Goal: Information Seeking & Learning: Learn about a topic

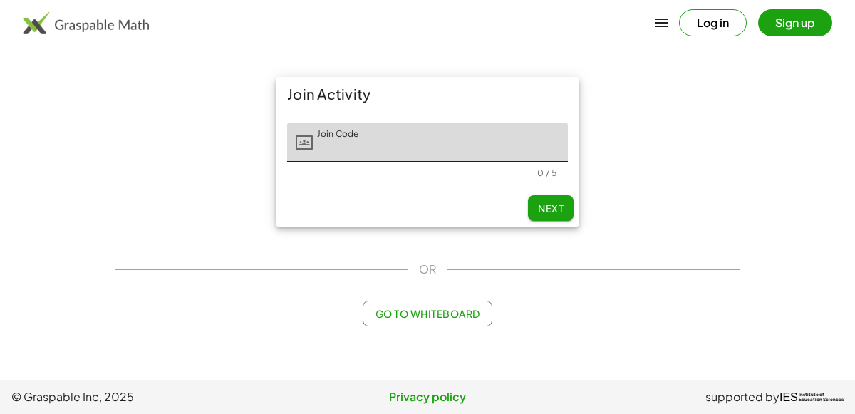
click at [759, 315] on main "Join Activity Join Code Join Code 0 / 5 Next OR Go to Whiteboard" at bounding box center [427, 190] width 855 height 380
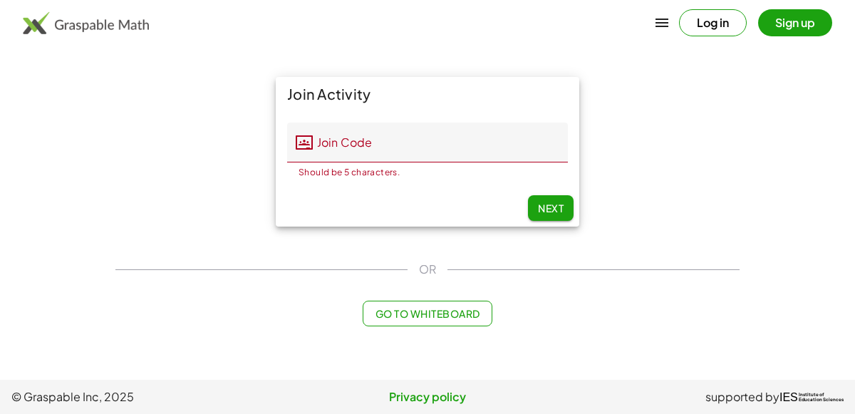
click at [759, 315] on main "Join Activity Join Code Join Code Should be 5 characters. 0 / 5 Next OR Go to W…" at bounding box center [427, 190] width 855 height 380
click at [502, 147] on input "Join Code" at bounding box center [440, 142] width 255 height 40
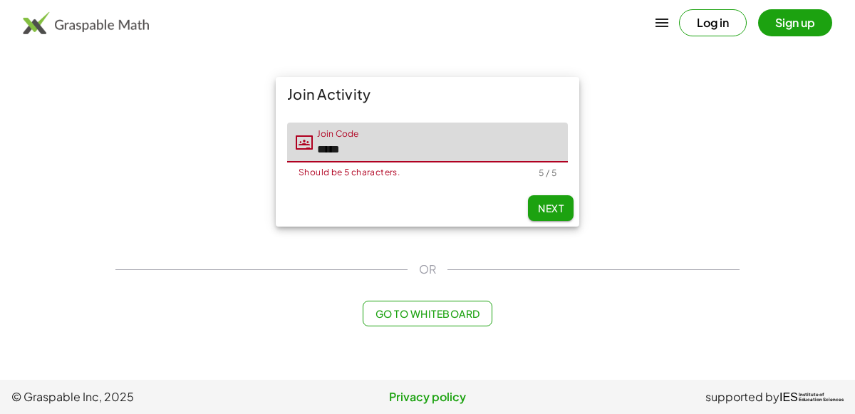
type input "*****"
click at [550, 208] on span "Next" at bounding box center [551, 208] width 26 height 13
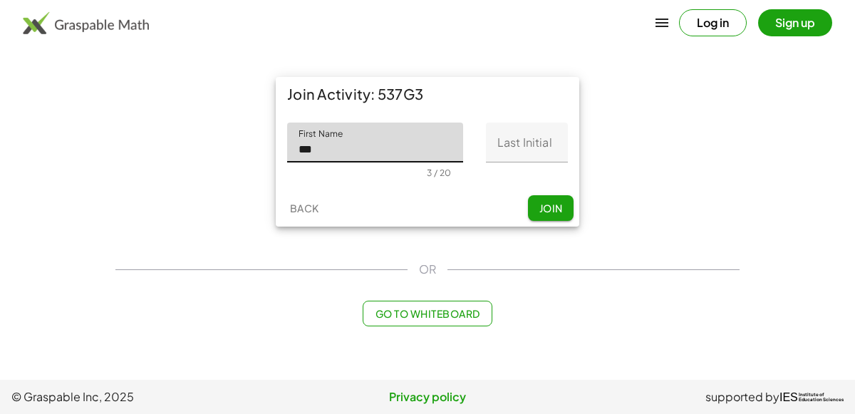
type input "***"
click at [518, 152] on input "Last Initial" at bounding box center [527, 142] width 82 height 40
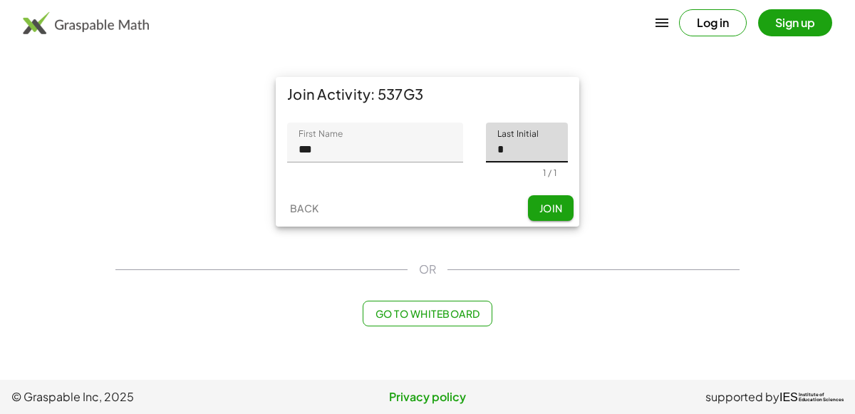
type input "*"
click at [560, 216] on button "Join" at bounding box center [551, 208] width 46 height 26
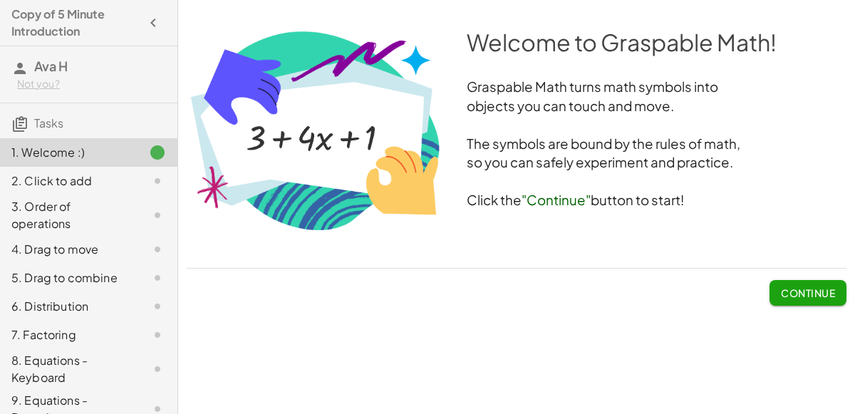
click at [792, 291] on span "Continue" at bounding box center [807, 292] width 54 height 13
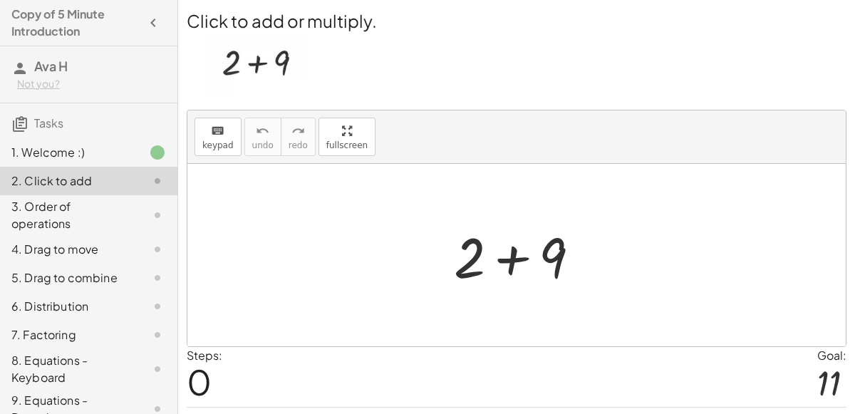
scroll to position [36, 0]
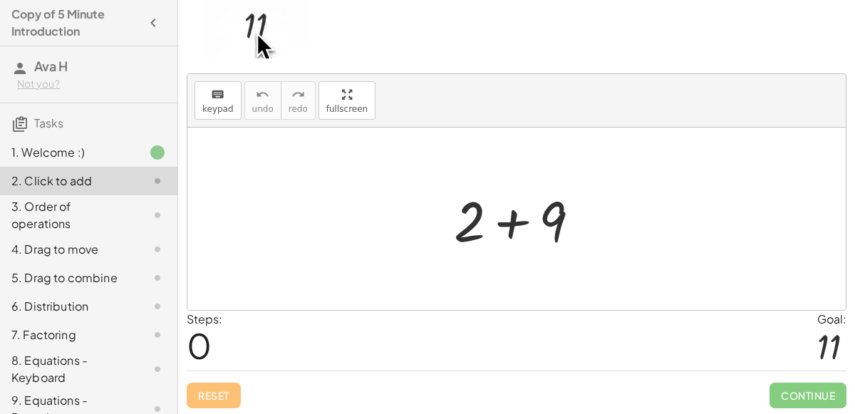
click at [492, 243] on div at bounding box center [522, 218] width 152 height 73
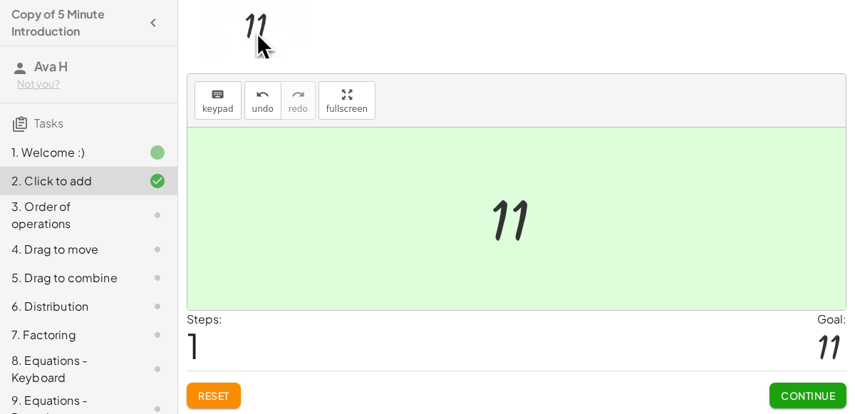
click at [229, 328] on div "Steps: 1 Goal: 11" at bounding box center [516, 339] width 659 height 59
click at [812, 389] on span "Continue" at bounding box center [807, 395] width 54 height 13
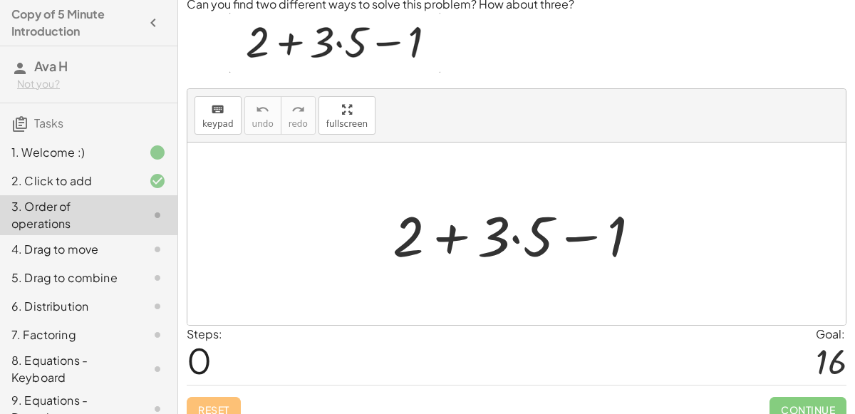
click at [446, 235] on div at bounding box center [521, 233] width 273 height 73
click at [512, 234] on div at bounding box center [521, 233] width 273 height 73
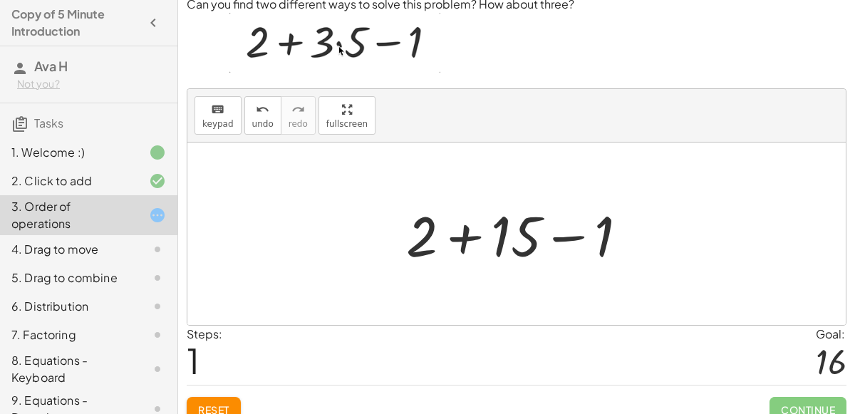
click at [512, 234] on div at bounding box center [522, 233] width 247 height 73
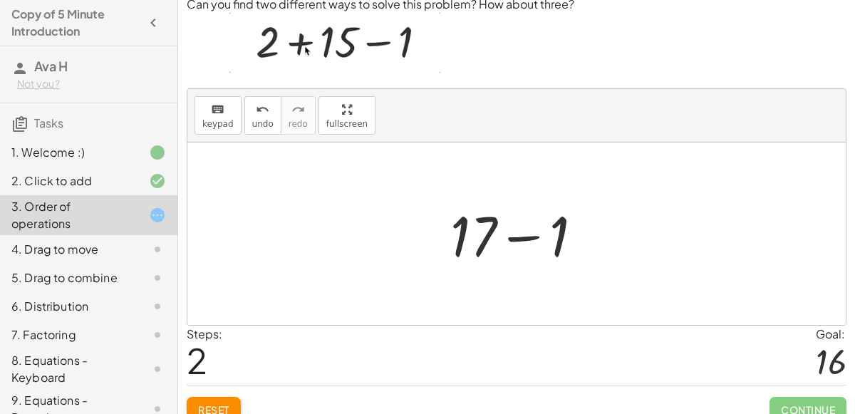
click at [517, 236] on div at bounding box center [522, 233] width 158 height 73
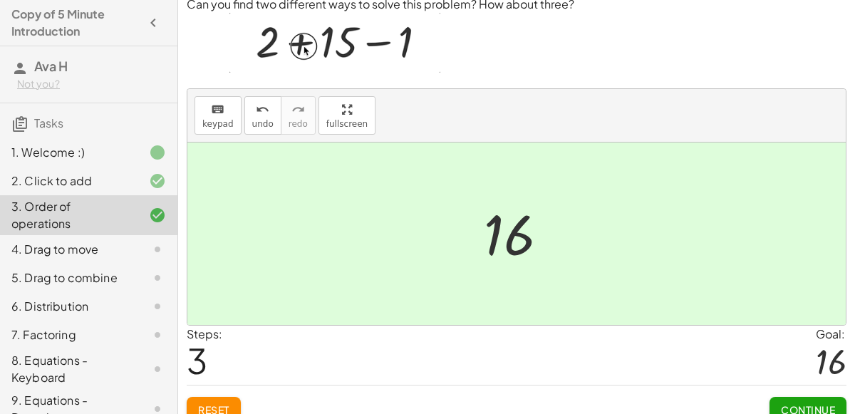
scroll to position [51, 0]
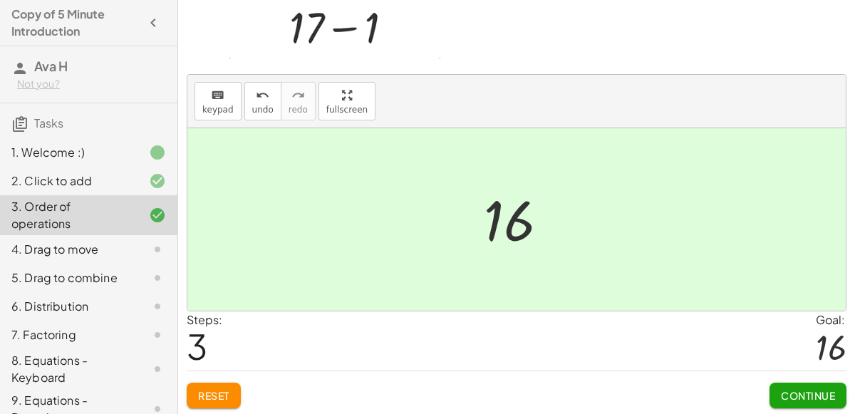
click at [815, 399] on button "Continue" at bounding box center [807, 395] width 77 height 26
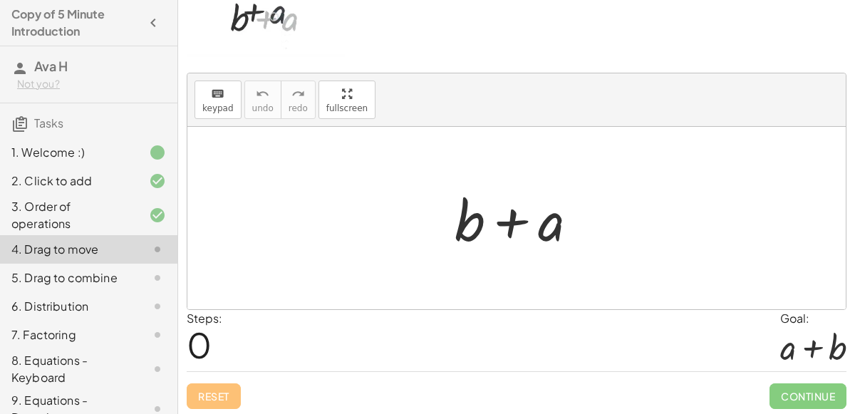
click at [515, 220] on div at bounding box center [521, 218] width 149 height 73
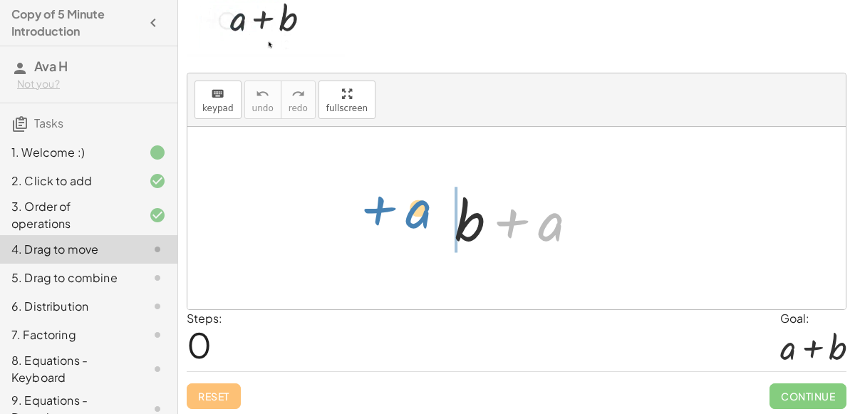
drag, startPoint x: 546, startPoint y: 228, endPoint x: 414, endPoint y: 215, distance: 133.1
click at [414, 215] on div "+ a + b + a" at bounding box center [516, 218] width 658 height 182
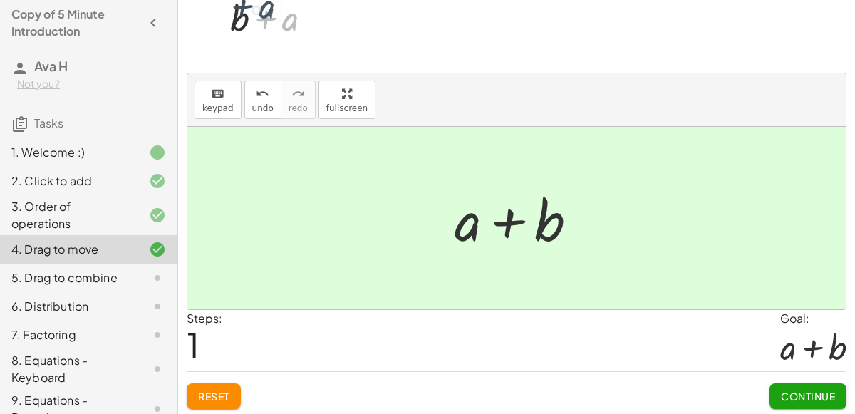
click at [508, 218] on div at bounding box center [521, 218] width 149 height 73
click at [782, 390] on span "Continue" at bounding box center [807, 396] width 54 height 13
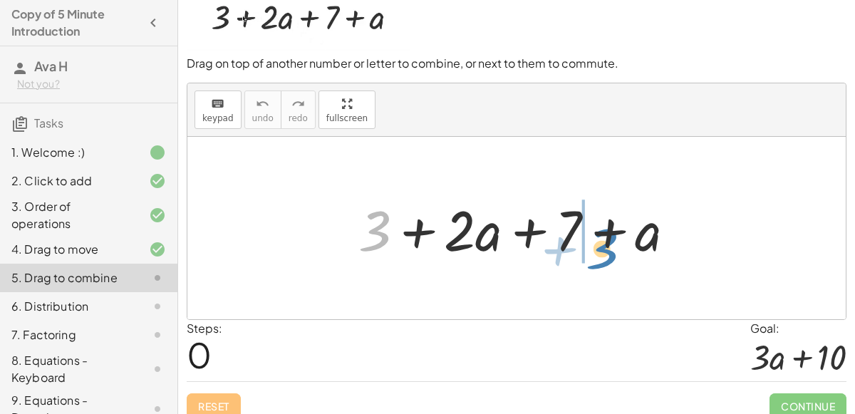
drag, startPoint x: 373, startPoint y: 223, endPoint x: 593, endPoint y: 234, distance: 220.3
click at [593, 234] on div at bounding box center [522, 228] width 343 height 73
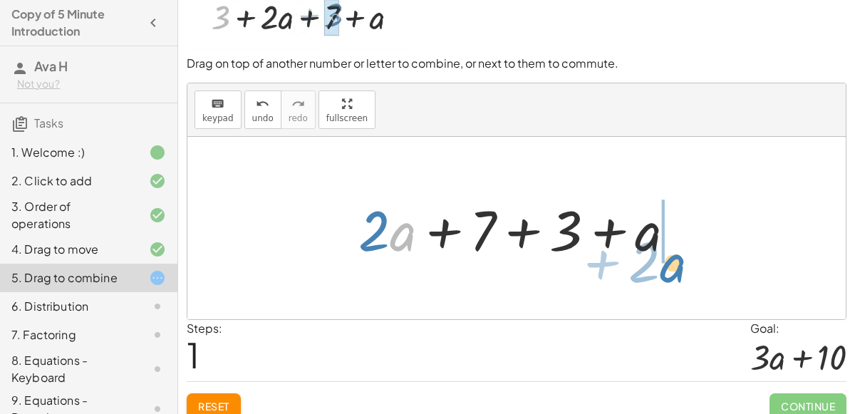
drag, startPoint x: 404, startPoint y: 229, endPoint x: 669, endPoint y: 239, distance: 265.8
click at [669, 239] on div at bounding box center [522, 228] width 343 height 73
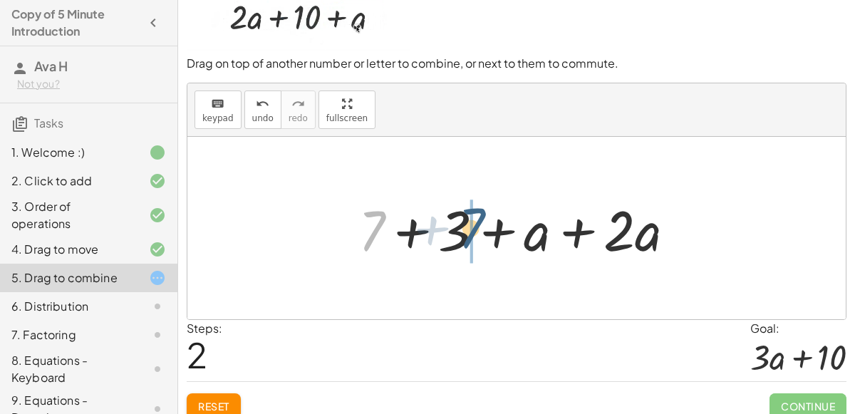
drag, startPoint x: 372, startPoint y: 222, endPoint x: 478, endPoint y: 221, distance: 105.4
click at [478, 221] on div at bounding box center [522, 228] width 343 height 73
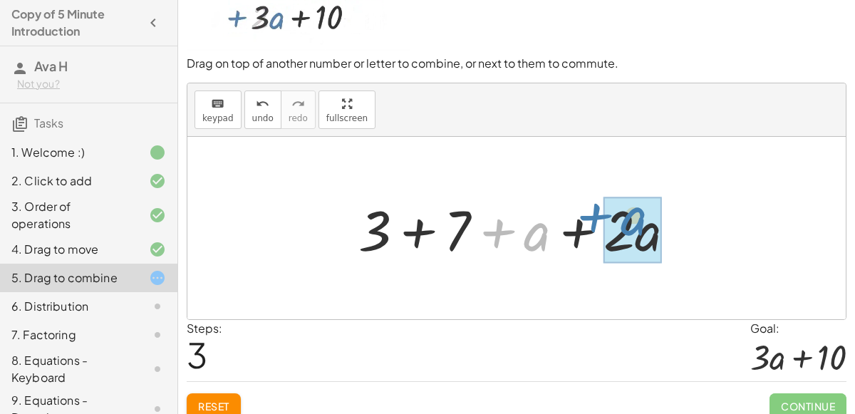
drag, startPoint x: 530, startPoint y: 235, endPoint x: 629, endPoint y: 219, distance: 100.2
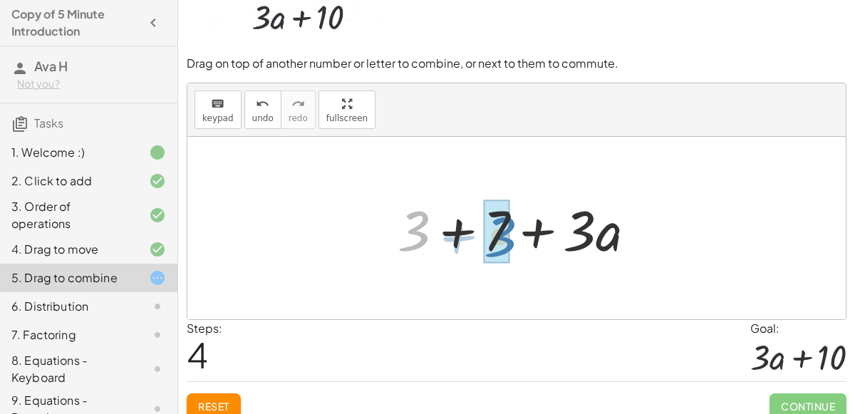
drag, startPoint x: 419, startPoint y: 224, endPoint x: 500, endPoint y: 228, distance: 80.5
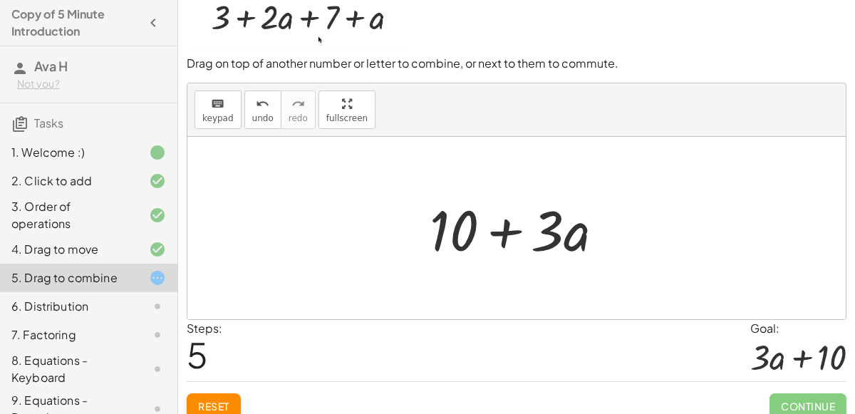
click at [508, 229] on div at bounding box center [522, 228] width 200 height 73
drag, startPoint x: 456, startPoint y: 229, endPoint x: 585, endPoint y: 229, distance: 129.6
click at [585, 229] on div at bounding box center [522, 228] width 200 height 73
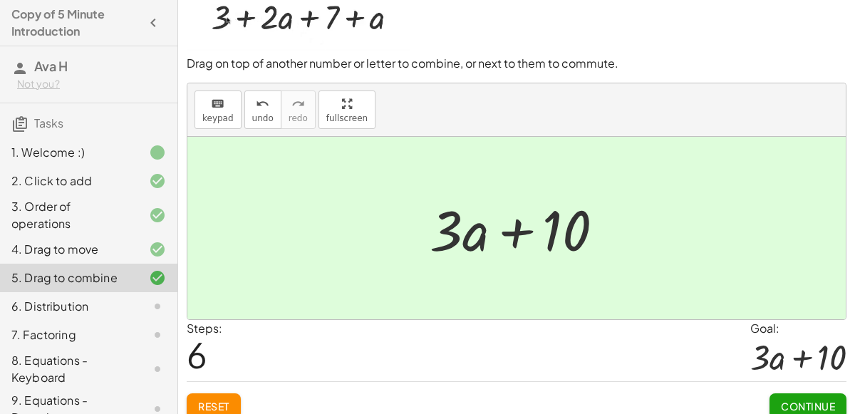
scroll to position [61, 0]
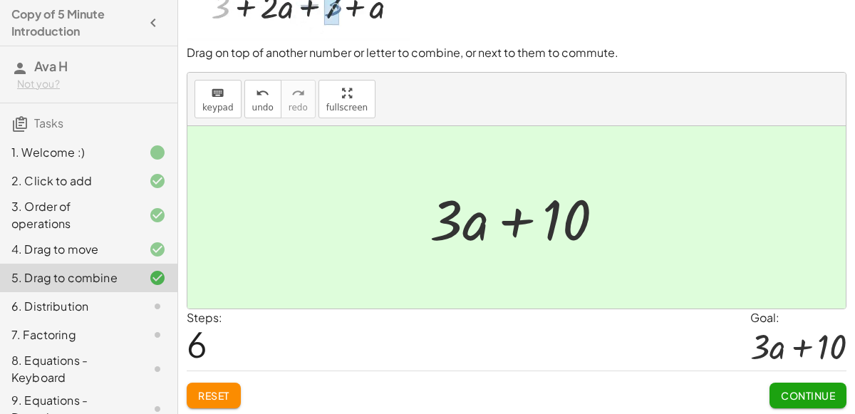
click at [778, 401] on button "Continue" at bounding box center [807, 395] width 77 height 26
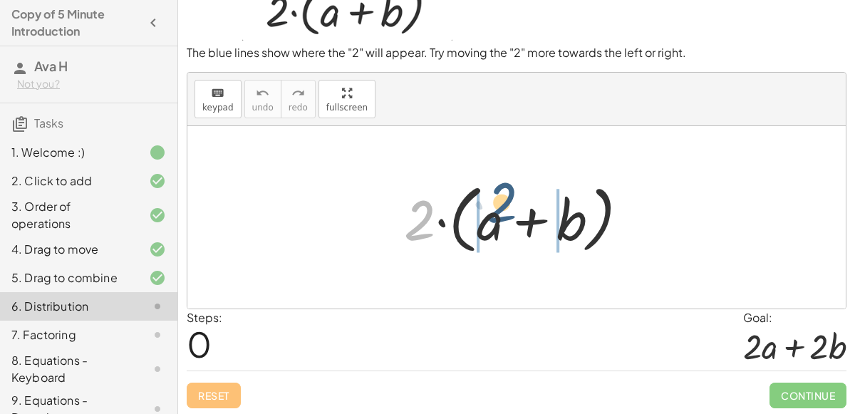
drag, startPoint x: 426, startPoint y: 221, endPoint x: 505, endPoint y: 208, distance: 80.1
click at [505, 208] on div at bounding box center [522, 218] width 250 height 82
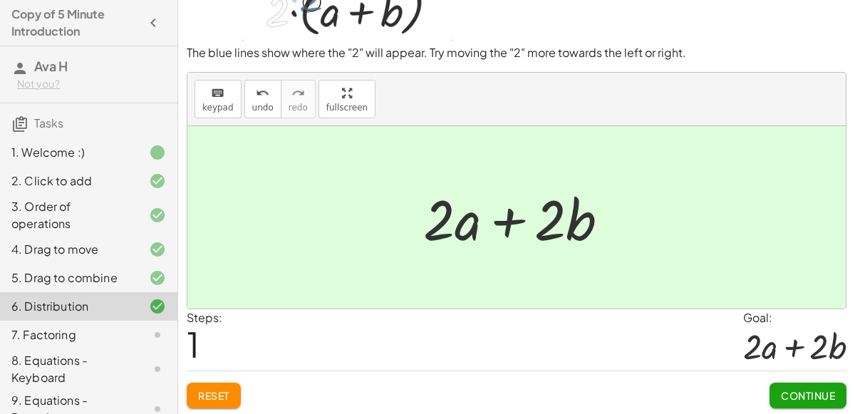
click at [791, 395] on span "Continue" at bounding box center [807, 395] width 54 height 13
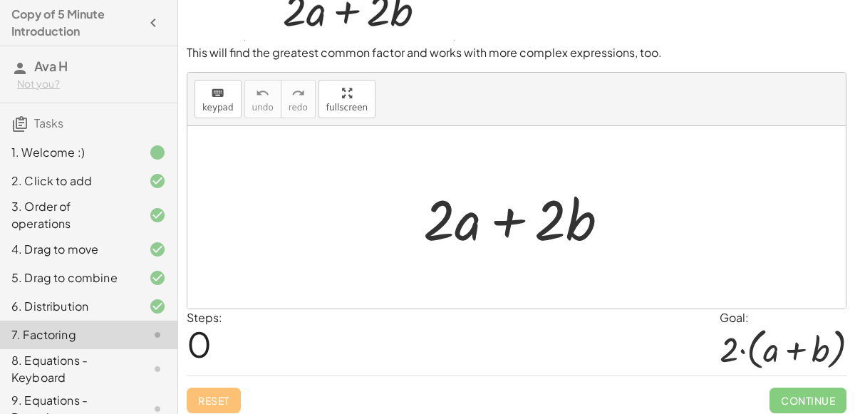
click at [442, 220] on div at bounding box center [521, 217] width 211 height 73
drag, startPoint x: 458, startPoint y: 225, endPoint x: 389, endPoint y: 202, distance: 73.0
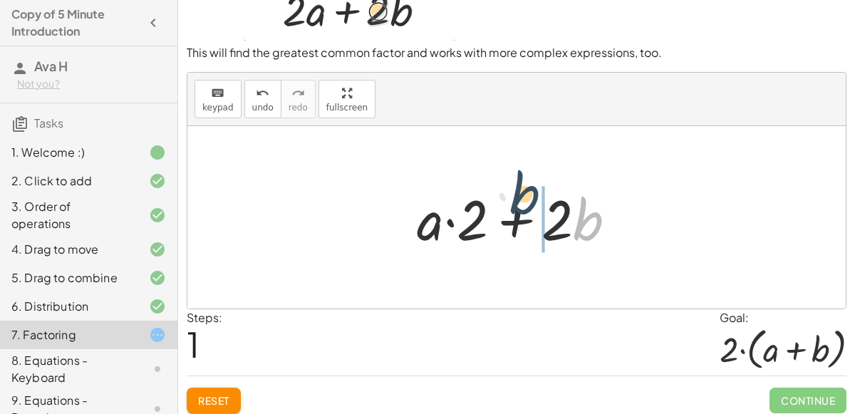
drag, startPoint x: 588, startPoint y: 216, endPoint x: 526, endPoint y: 197, distance: 64.9
click at [526, 197] on div at bounding box center [521, 217] width 225 height 73
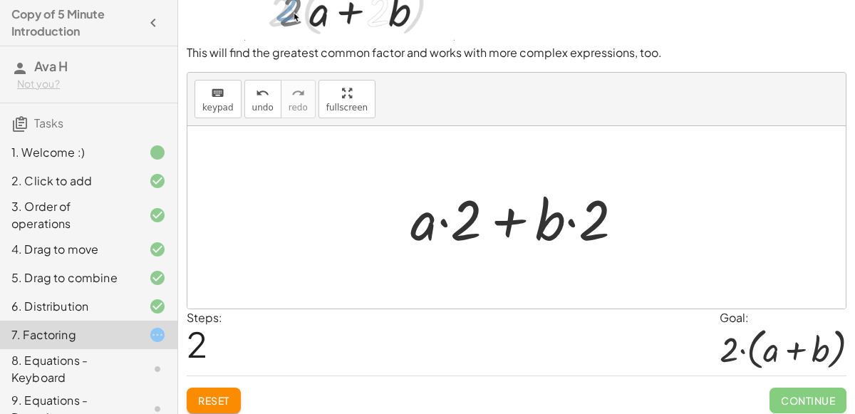
click at [507, 216] on div at bounding box center [522, 217] width 239 height 73
click at [442, 221] on div at bounding box center [522, 217] width 239 height 73
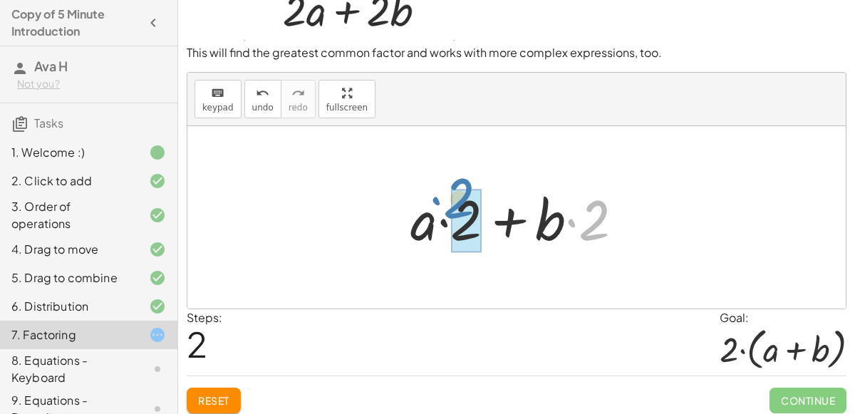
drag, startPoint x: 595, startPoint y: 228, endPoint x: 461, endPoint y: 211, distance: 134.3
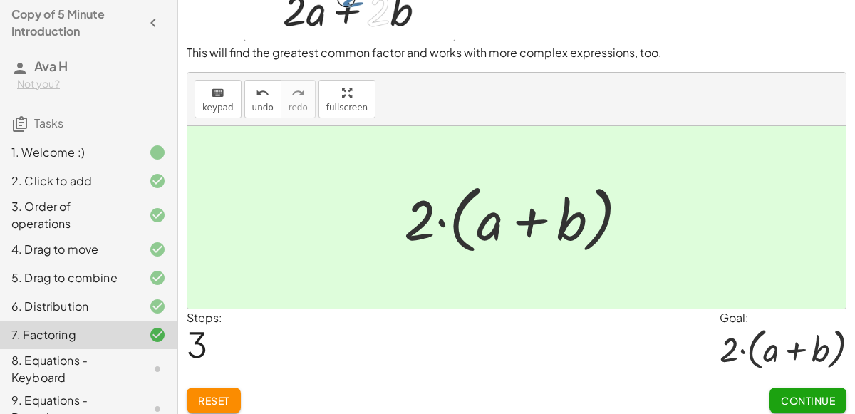
click at [795, 399] on span "Continue" at bounding box center [807, 400] width 54 height 13
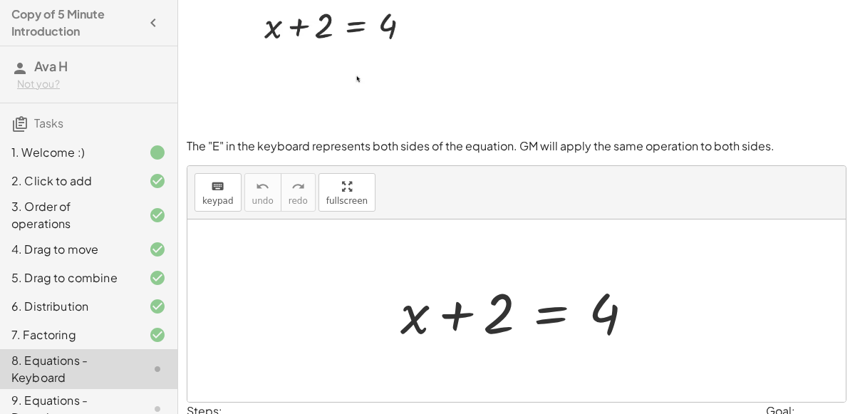
scroll to position [36, 0]
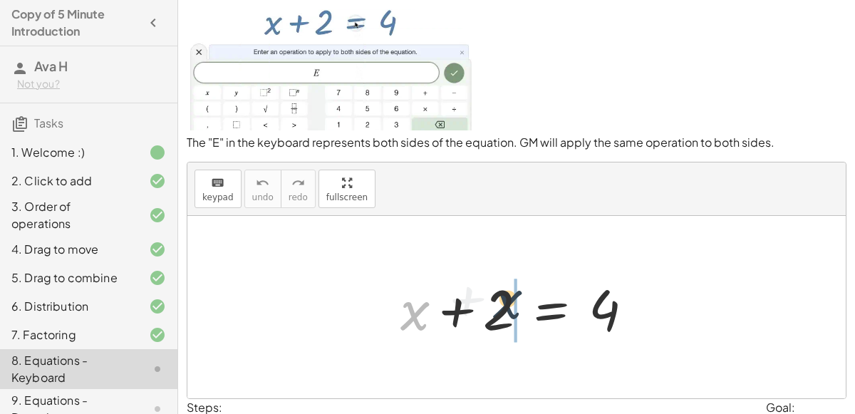
drag, startPoint x: 408, startPoint y: 318, endPoint x: 503, endPoint y: 306, distance: 95.4
click at [503, 306] on div at bounding box center [522, 307] width 258 height 73
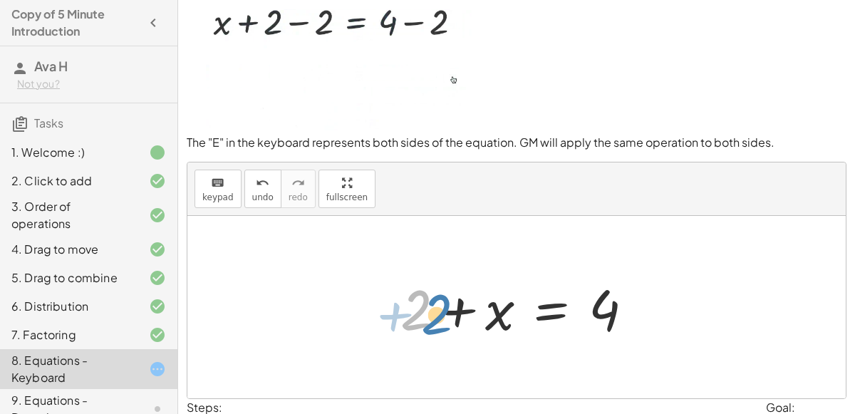
drag, startPoint x: 427, startPoint y: 310, endPoint x: 446, endPoint y: 314, distance: 19.0
click at [446, 314] on div at bounding box center [522, 307] width 258 height 73
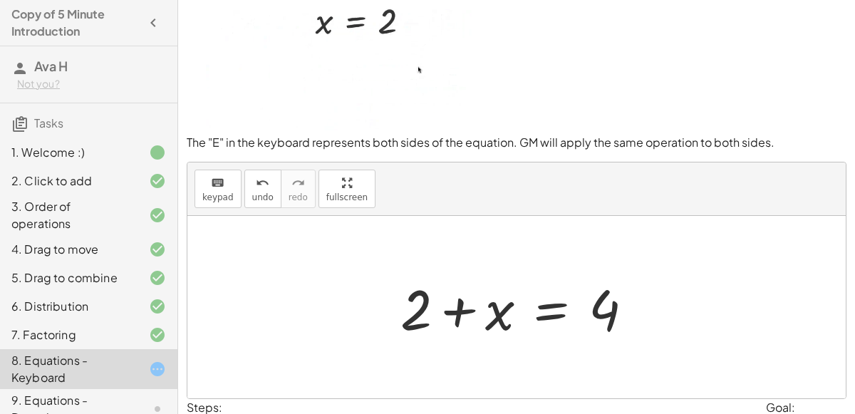
click at [543, 313] on div at bounding box center [522, 307] width 258 height 73
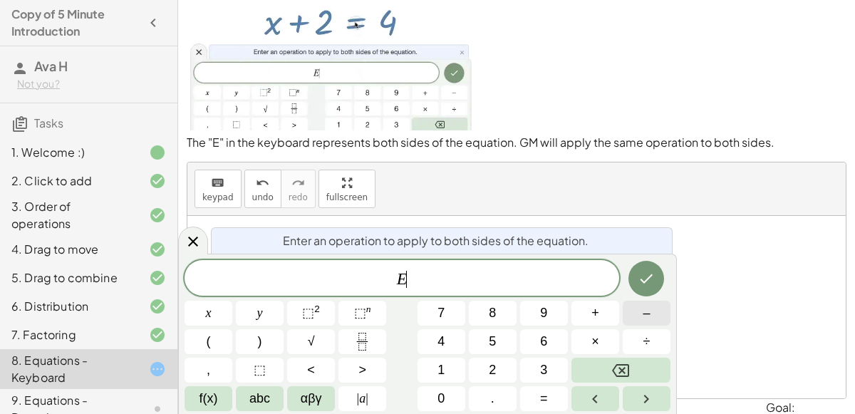
click at [629, 309] on button "–" at bounding box center [646, 313] width 48 height 25
click at [488, 365] on button "2" at bounding box center [493, 369] width 48 height 25
click at [657, 279] on button "Done" at bounding box center [646, 279] width 36 height 36
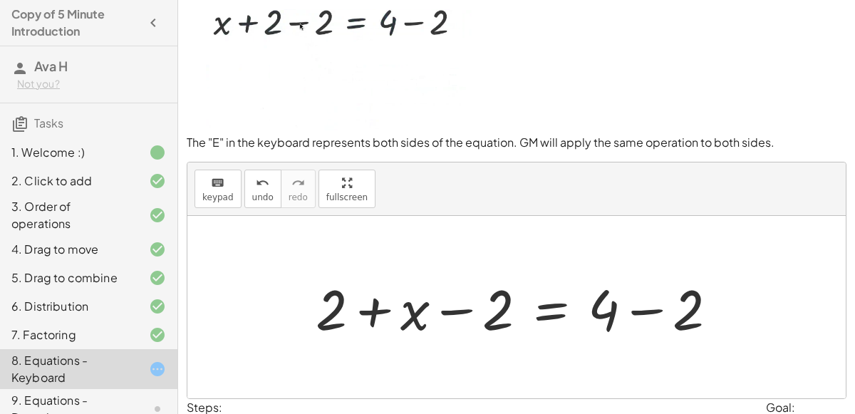
click at [446, 305] on div at bounding box center [521, 307] width 427 height 73
click at [642, 307] on div at bounding box center [521, 307] width 427 height 73
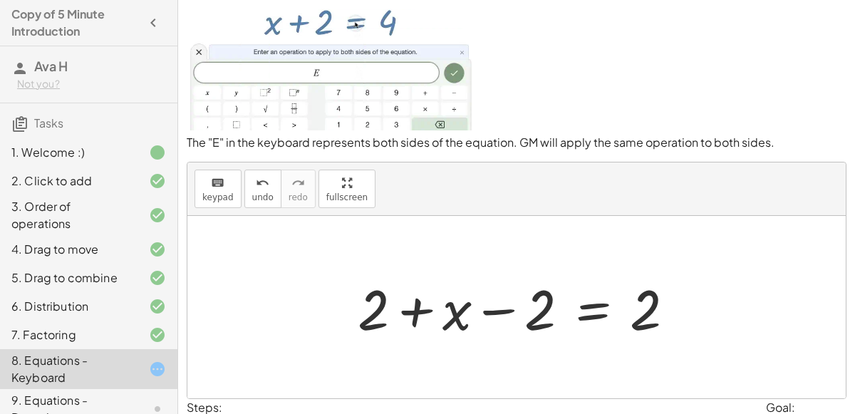
click at [501, 307] on div at bounding box center [521, 307] width 343 height 73
click at [499, 311] on div at bounding box center [521, 307] width 343 height 73
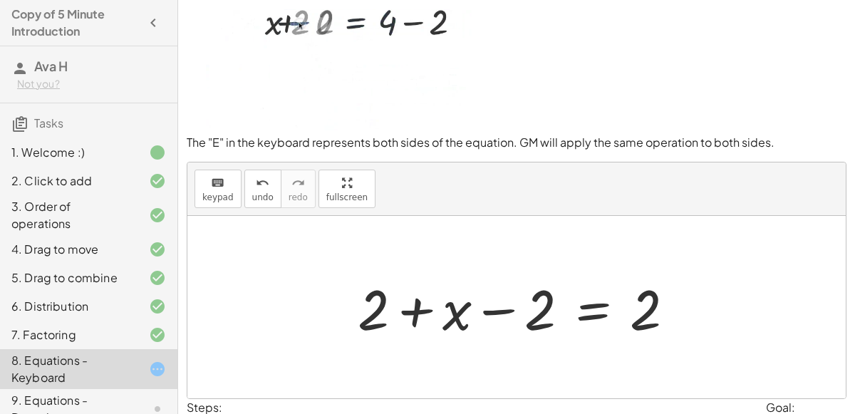
click at [416, 312] on div at bounding box center [521, 307] width 343 height 73
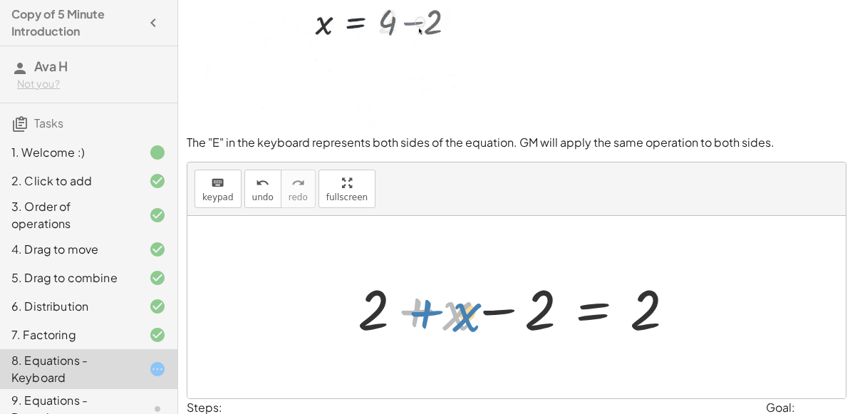
drag, startPoint x: 448, startPoint y: 318, endPoint x: 456, endPoint y: 319, distance: 7.9
click at [456, 319] on div at bounding box center [521, 307] width 343 height 73
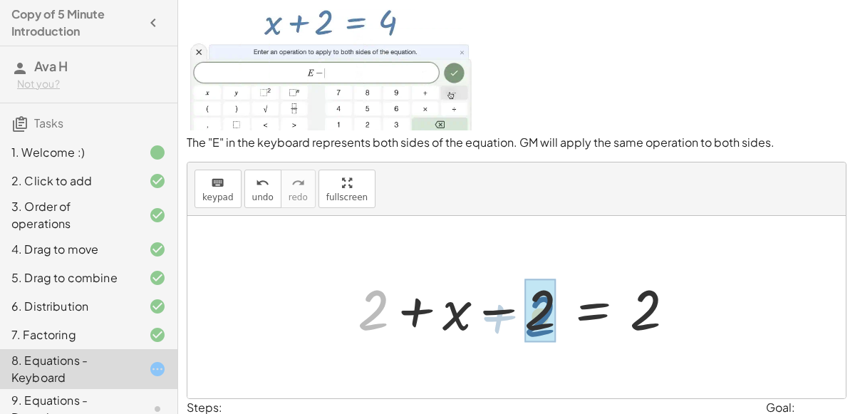
drag, startPoint x: 376, startPoint y: 306, endPoint x: 545, endPoint y: 313, distance: 168.9
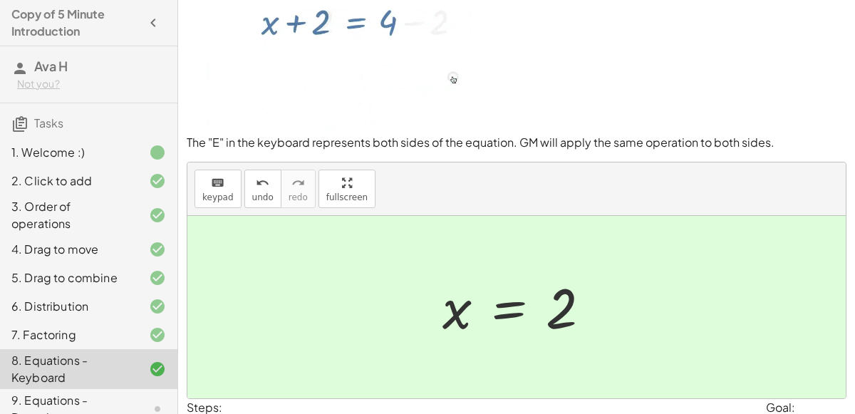
scroll to position [124, 0]
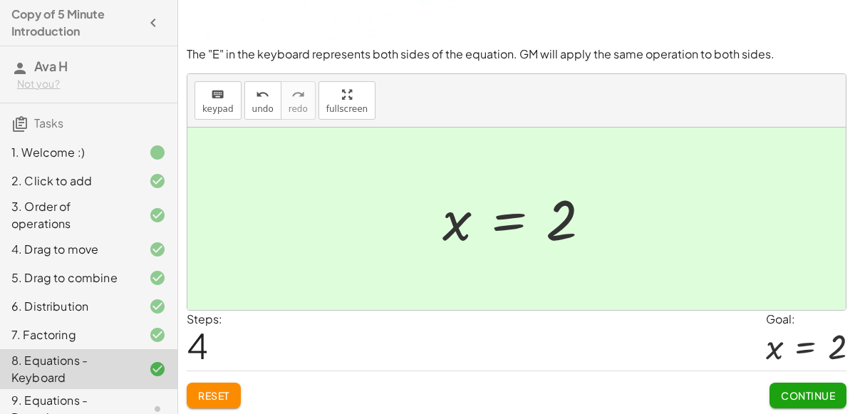
click at [810, 389] on span "Continue" at bounding box center [807, 395] width 54 height 13
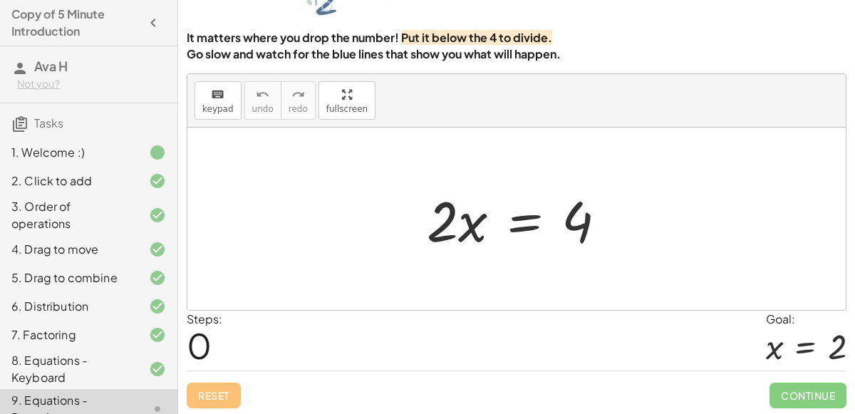
scroll to position [173, 0]
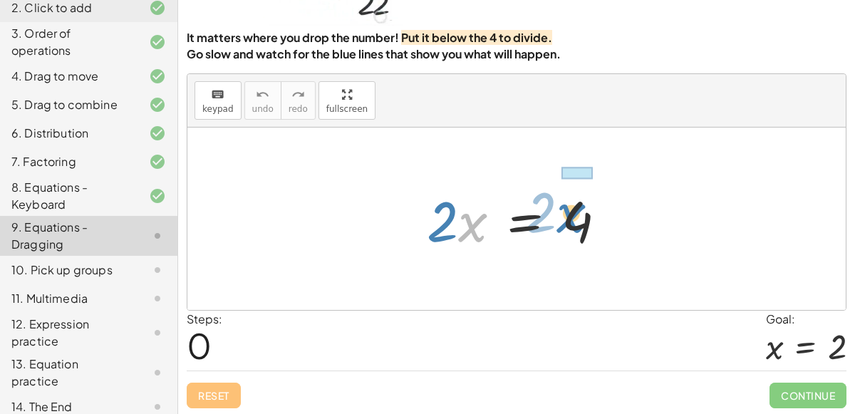
drag, startPoint x: 474, startPoint y: 222, endPoint x: 577, endPoint y: 213, distance: 103.7
click at [577, 213] on div at bounding box center [521, 218] width 205 height 73
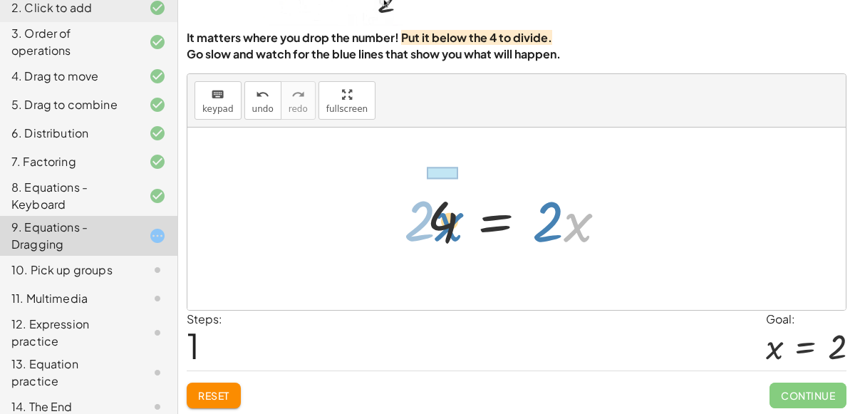
drag, startPoint x: 579, startPoint y: 219, endPoint x: 453, endPoint y: 218, distance: 126.1
click at [453, 218] on div at bounding box center [521, 218] width 205 height 73
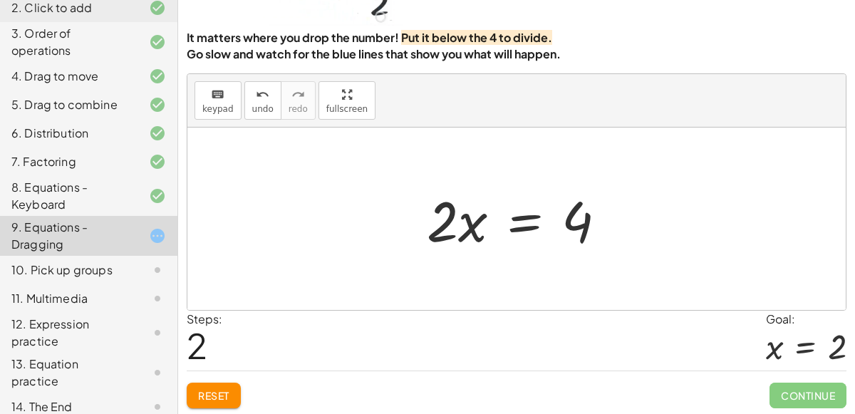
click at [516, 219] on div at bounding box center [521, 218] width 205 height 73
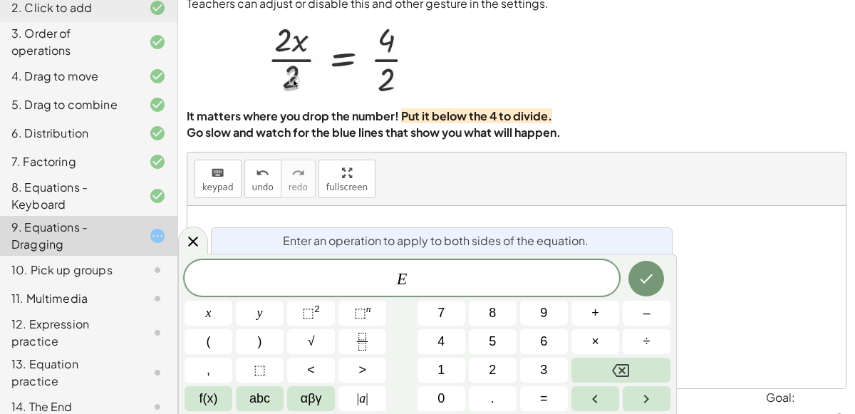
scroll to position [115, 0]
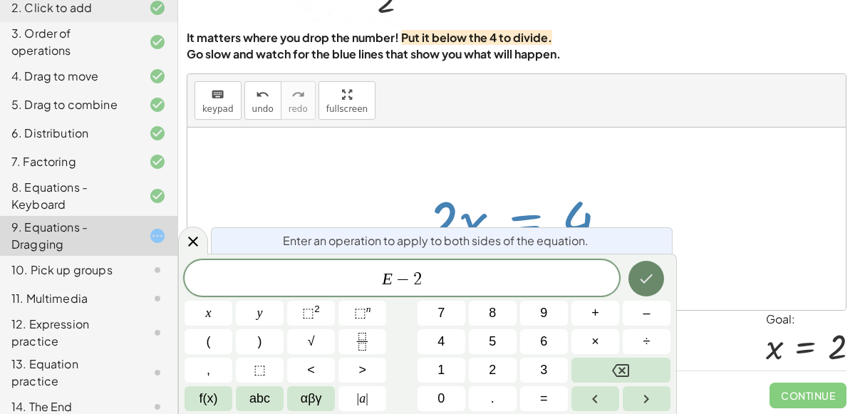
click at [652, 281] on icon "Done" at bounding box center [645, 278] width 17 height 17
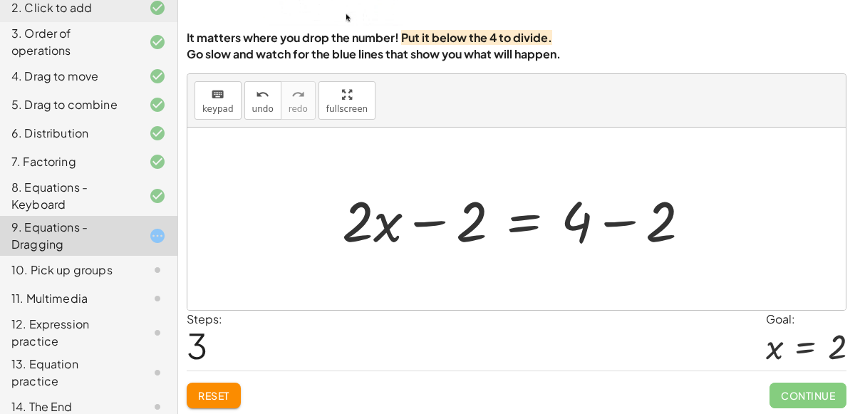
click at [620, 202] on div at bounding box center [522, 218] width 374 height 73
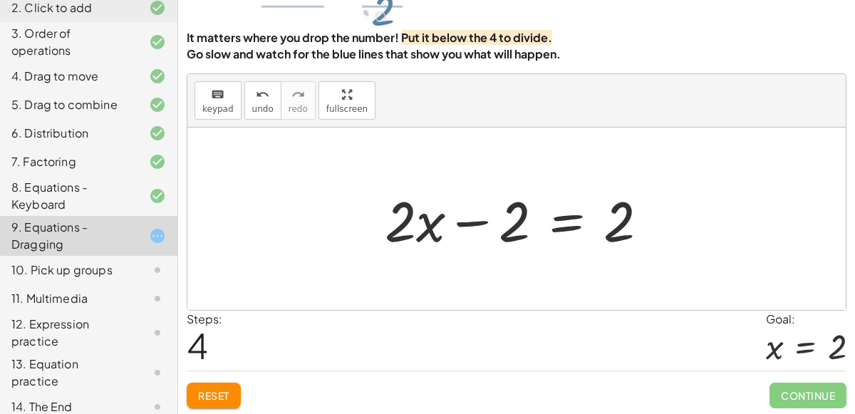
click at [493, 213] on div at bounding box center [521, 218] width 289 height 73
drag, startPoint x: 393, startPoint y: 216, endPoint x: 447, endPoint y: 214, distance: 54.2
click at [465, 216] on div at bounding box center [515, 218] width 303 height 73
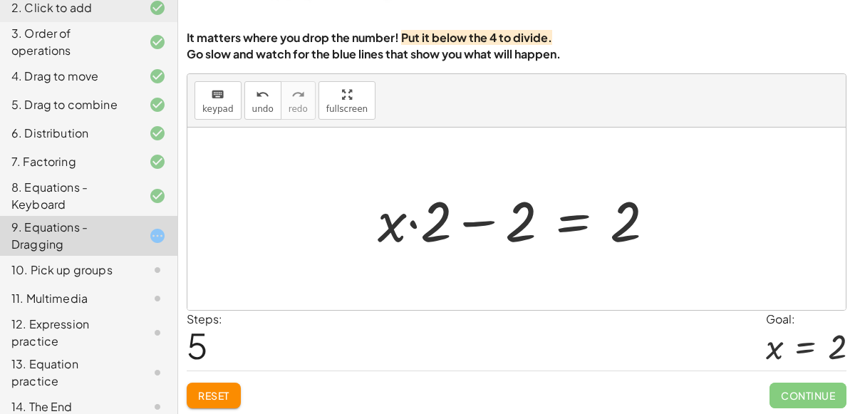
click at [416, 223] on div at bounding box center [521, 218] width 303 height 73
click at [252, 98] on div "undo" at bounding box center [262, 93] width 21 height 17
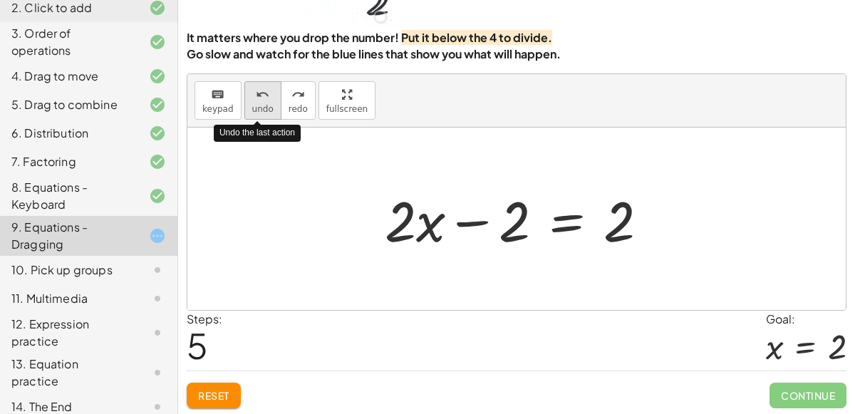
click at [252, 98] on div "undo" at bounding box center [262, 93] width 21 height 17
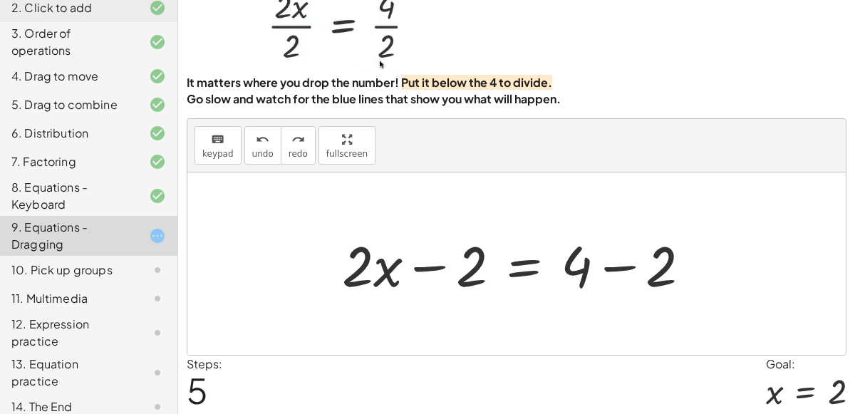
scroll to position [0, 0]
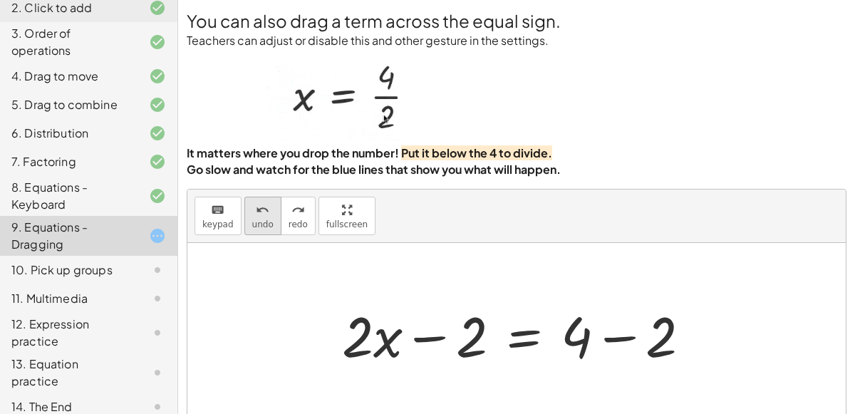
click at [256, 209] on icon "undo" at bounding box center [263, 210] width 14 height 17
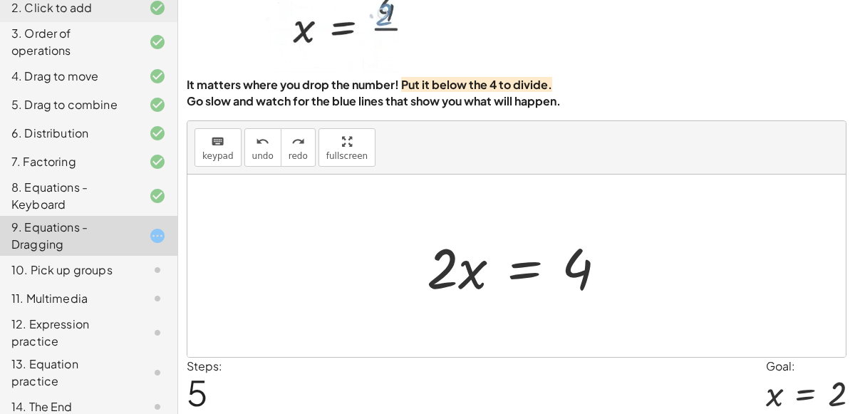
scroll to position [78, 0]
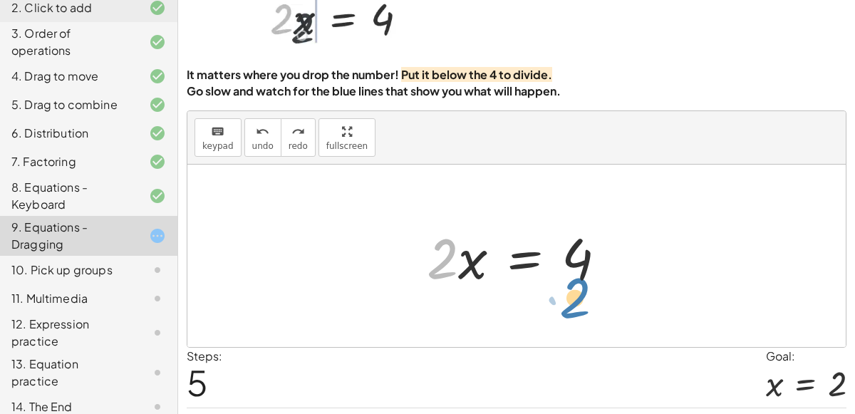
drag, startPoint x: 439, startPoint y: 261, endPoint x: 574, endPoint y: 298, distance: 139.8
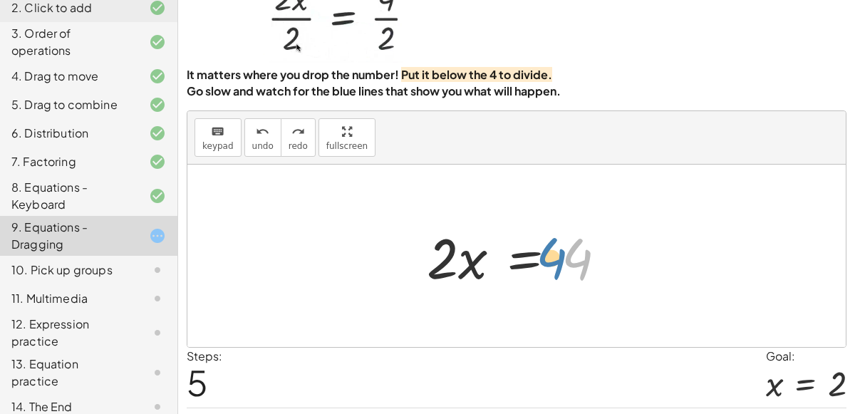
drag, startPoint x: 580, startPoint y: 253, endPoint x: 587, endPoint y: 242, distance: 13.2
click at [587, 242] on div at bounding box center [521, 255] width 205 height 73
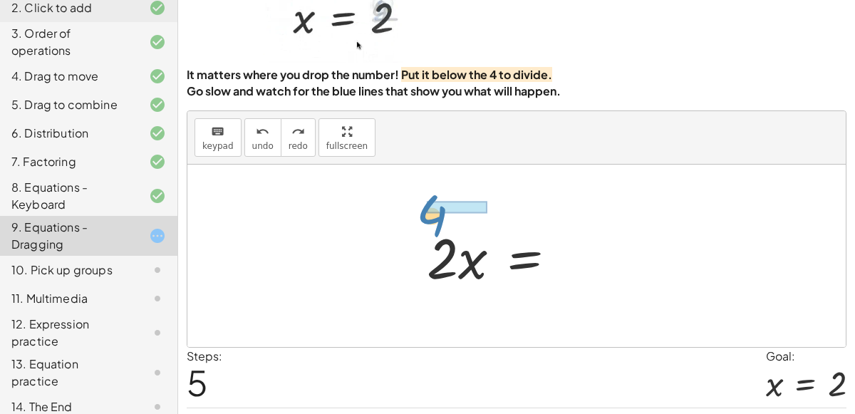
drag, startPoint x: 590, startPoint y: 246, endPoint x: 445, endPoint y: 199, distance: 152.7
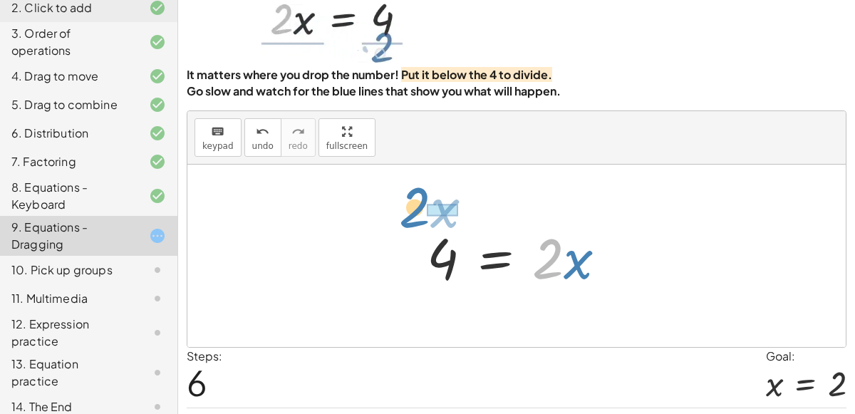
drag, startPoint x: 548, startPoint y: 262, endPoint x: 425, endPoint y: 200, distance: 137.9
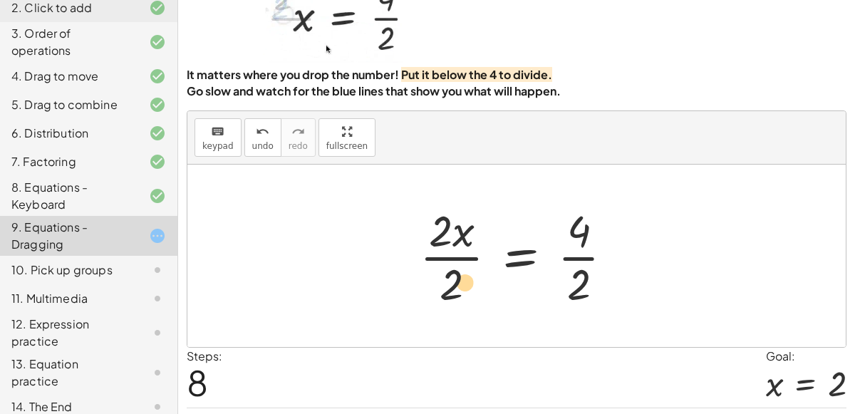
drag, startPoint x: 575, startPoint y: 276, endPoint x: 459, endPoint y: 275, distance: 116.1
click at [459, 275] on div at bounding box center [521, 256] width 219 height 110
drag, startPoint x: 453, startPoint y: 281, endPoint x: 587, endPoint y: 276, distance: 133.9
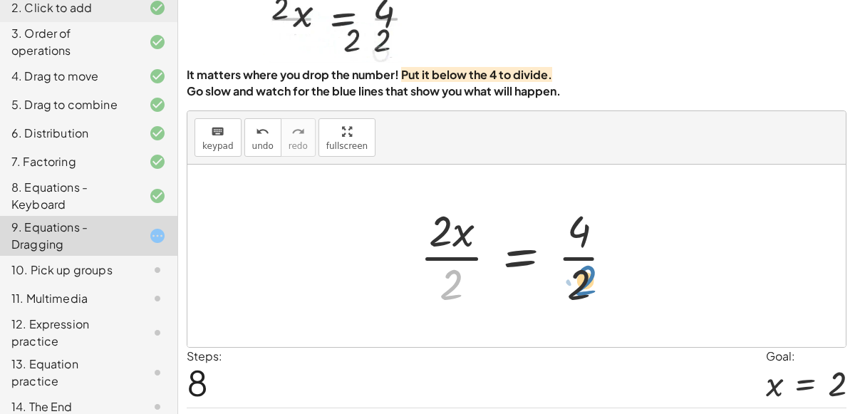
click at [587, 276] on div at bounding box center [521, 256] width 219 height 110
drag, startPoint x: 446, startPoint y: 294, endPoint x: 581, endPoint y: 241, distance: 145.2
click at [581, 241] on div at bounding box center [521, 256] width 219 height 110
click at [516, 252] on div at bounding box center [521, 256] width 219 height 110
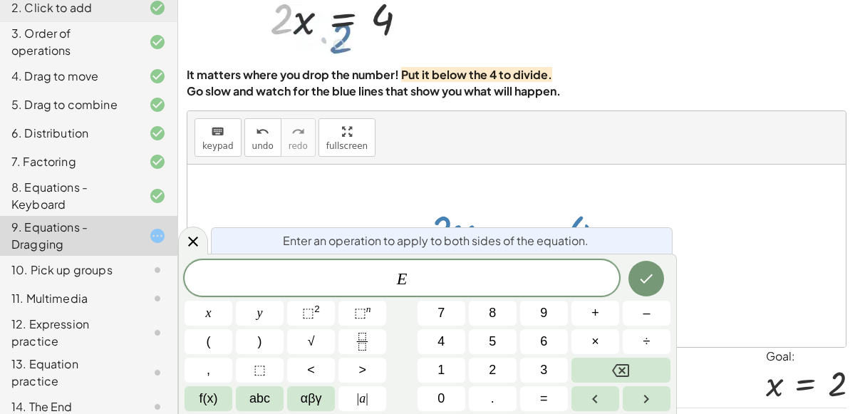
click at [667, 232] on div "Enter an operation to apply to both sides of the equation." at bounding box center [441, 240] width 461 height 26
click at [696, 231] on div at bounding box center [516, 255] width 658 height 182
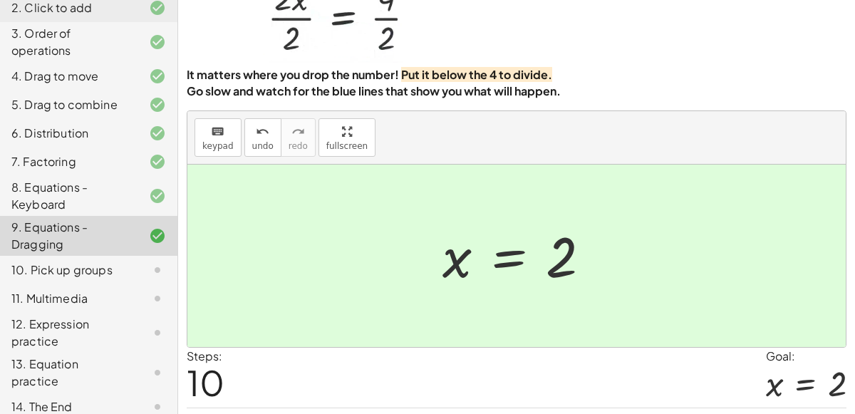
scroll to position [115, 0]
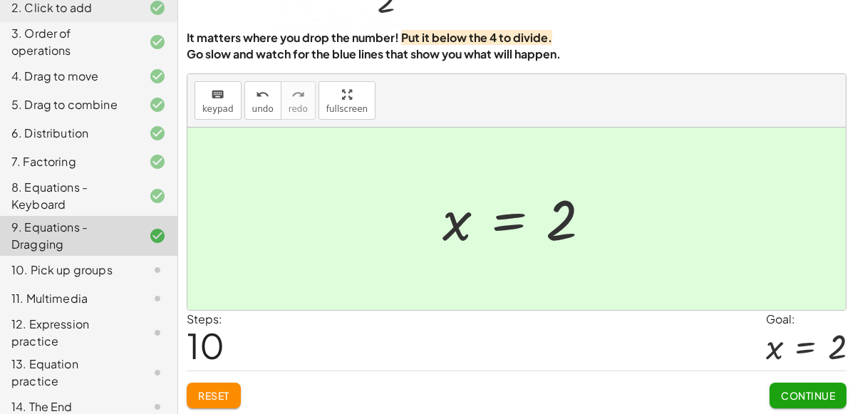
click at [803, 384] on button "Continue" at bounding box center [807, 395] width 77 height 26
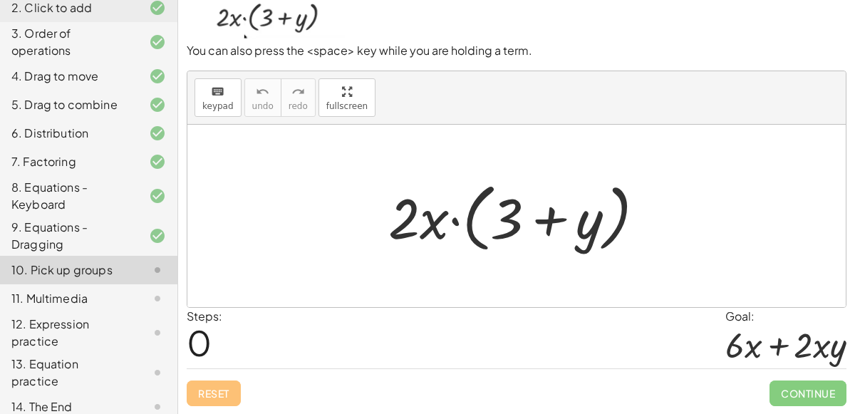
scroll to position [114, 0]
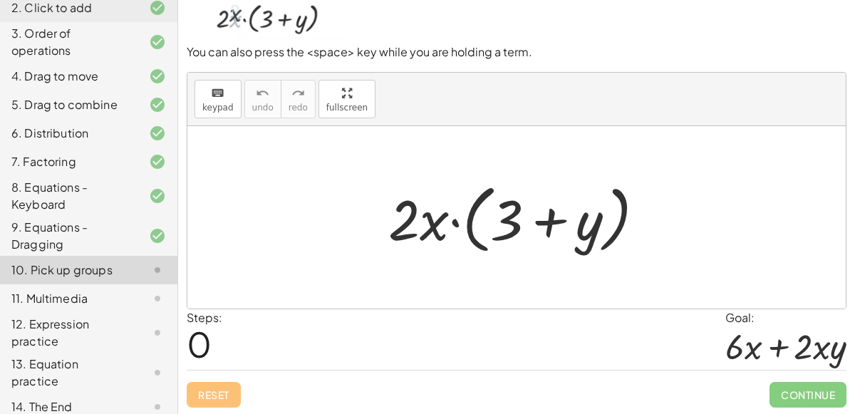
click at [425, 226] on div at bounding box center [522, 218] width 282 height 82
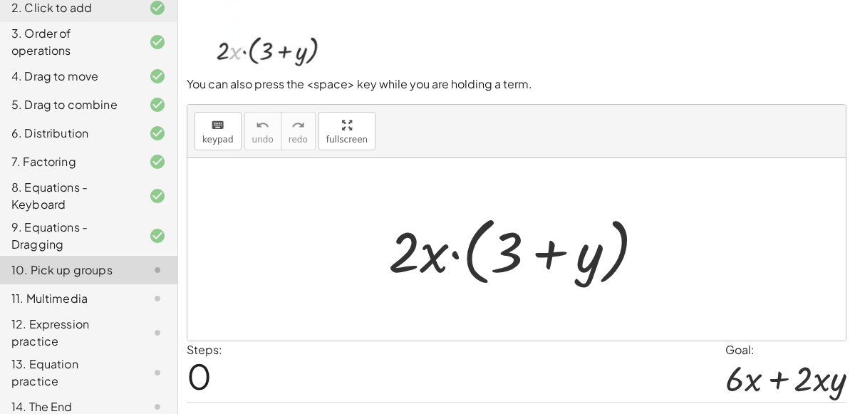
scroll to position [80, 0]
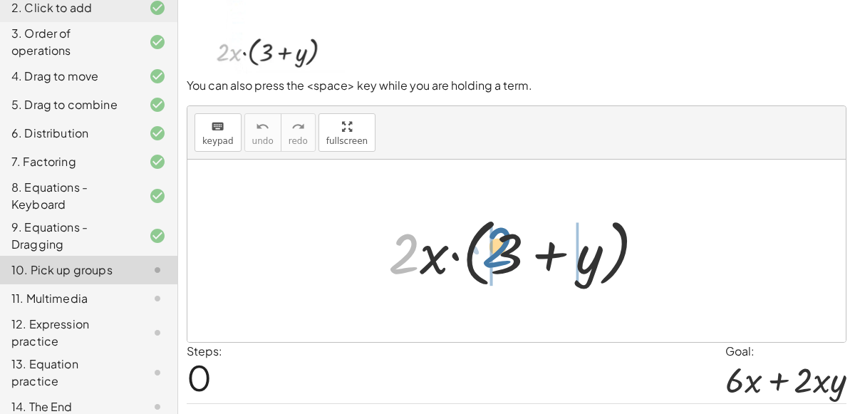
drag, startPoint x: 411, startPoint y: 254, endPoint x: 506, endPoint y: 247, distance: 94.9
click at [506, 247] on div at bounding box center [522, 251] width 282 height 82
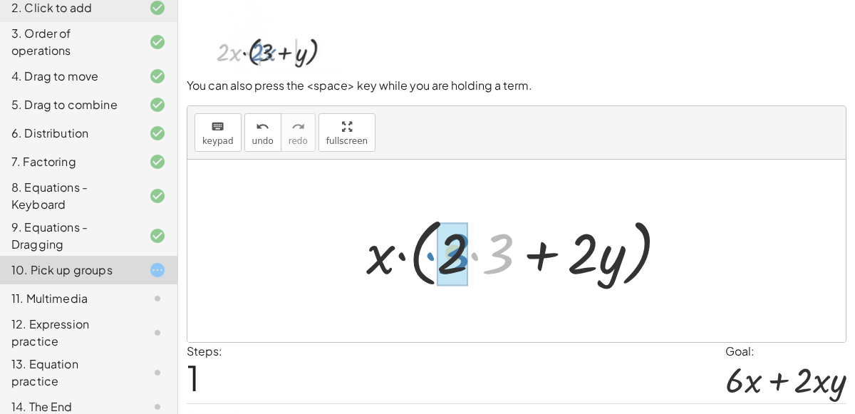
drag, startPoint x: 494, startPoint y: 256, endPoint x: 450, endPoint y: 255, distance: 44.2
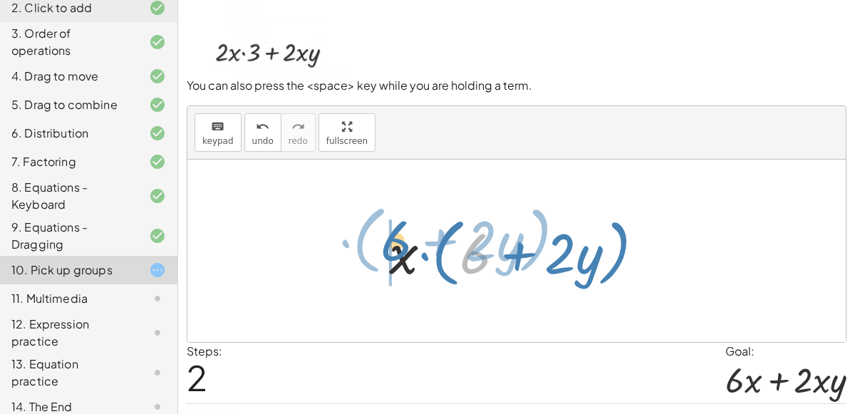
drag, startPoint x: 478, startPoint y: 255, endPoint x: 392, endPoint y: 252, distance: 86.2
click at [392, 252] on div at bounding box center [522, 251] width 281 height 82
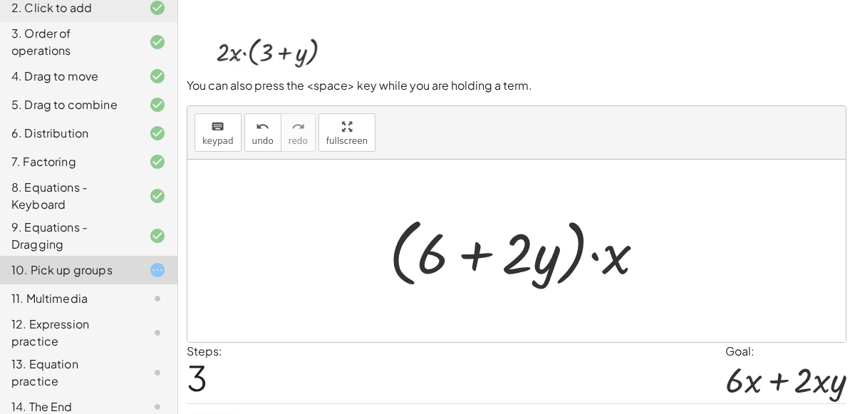
click at [471, 249] on div at bounding box center [522, 251] width 281 height 82
drag, startPoint x: 437, startPoint y: 256, endPoint x: 549, endPoint y: 258, distance: 112.5
click at [549, 258] on div at bounding box center [522, 251] width 281 height 82
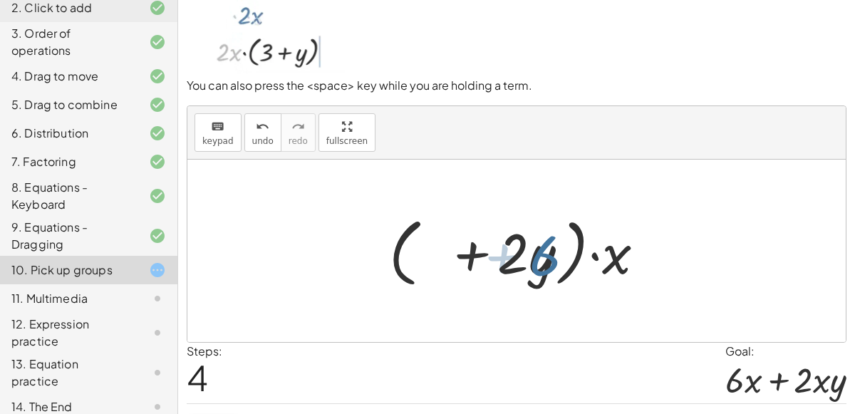
click at [549, 258] on div at bounding box center [522, 251] width 281 height 82
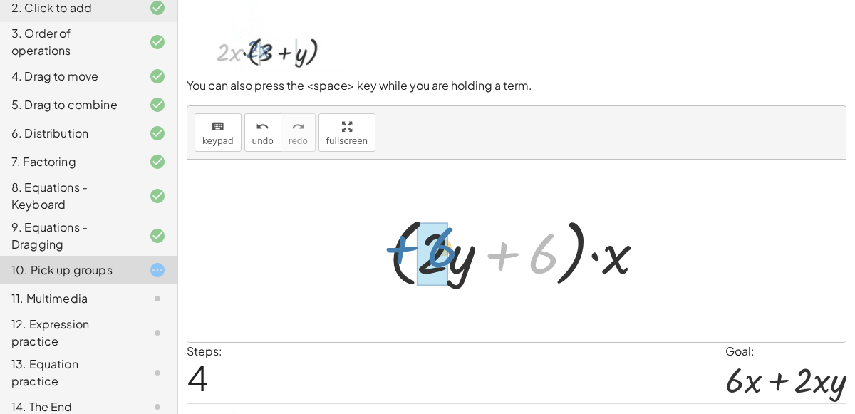
drag, startPoint x: 543, startPoint y: 259, endPoint x: 439, endPoint y: 251, distance: 104.3
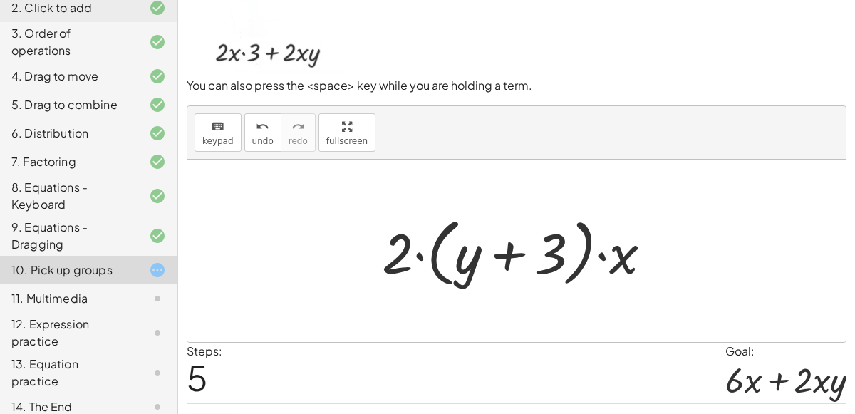
click at [401, 246] on div at bounding box center [523, 251] width 296 height 82
drag, startPoint x: 401, startPoint y: 246, endPoint x: 523, endPoint y: 229, distance: 123.0
click at [523, 229] on div at bounding box center [523, 251] width 296 height 82
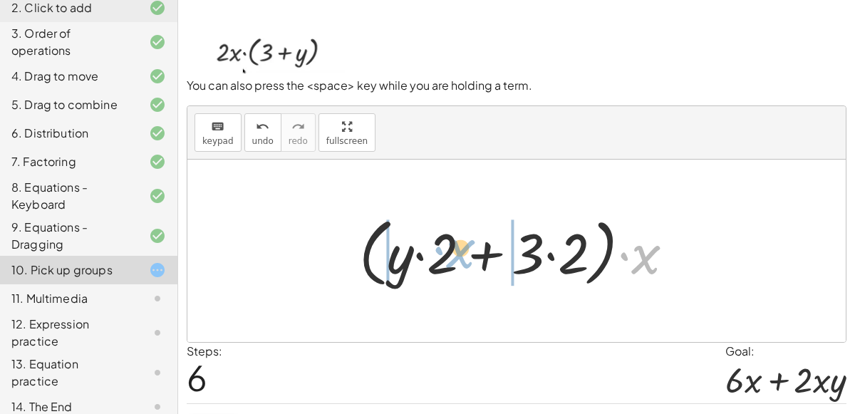
drag, startPoint x: 635, startPoint y: 261, endPoint x: 451, endPoint y: 256, distance: 183.8
click at [451, 256] on div at bounding box center [522, 251] width 340 height 82
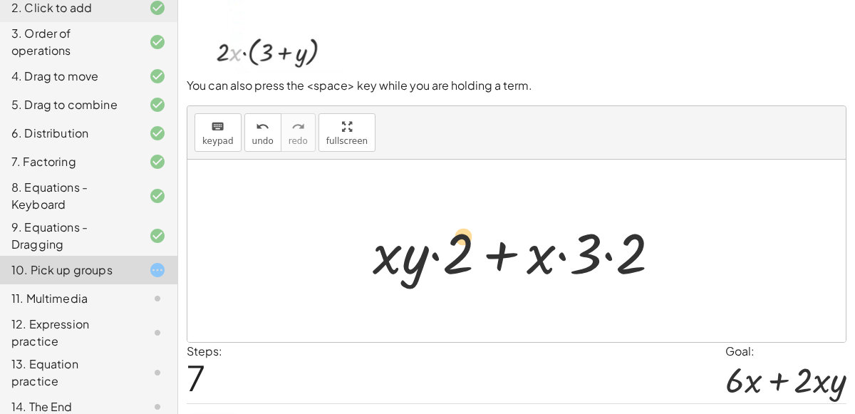
drag, startPoint x: 587, startPoint y: 254, endPoint x: 455, endPoint y: 242, distance: 132.2
click at [455, 242] on div at bounding box center [521, 250] width 313 height 73
drag, startPoint x: 407, startPoint y: 261, endPoint x: 534, endPoint y: 260, distance: 127.5
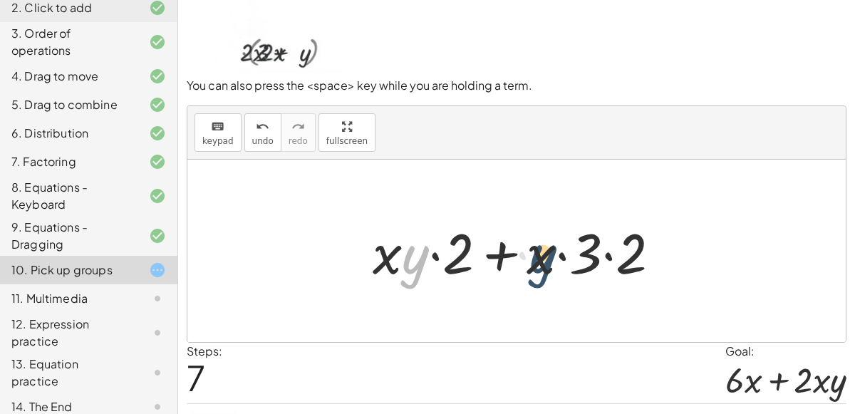
click at [534, 260] on div at bounding box center [521, 250] width 313 height 73
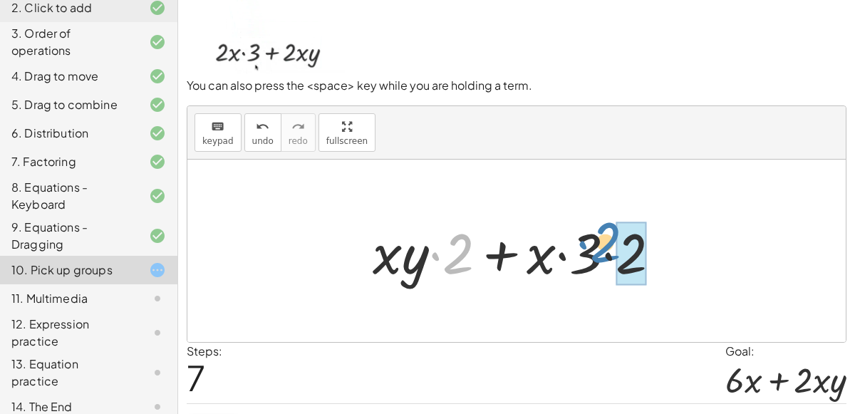
drag, startPoint x: 461, startPoint y: 250, endPoint x: 609, endPoint y: 239, distance: 147.8
click at [609, 239] on div at bounding box center [521, 250] width 313 height 73
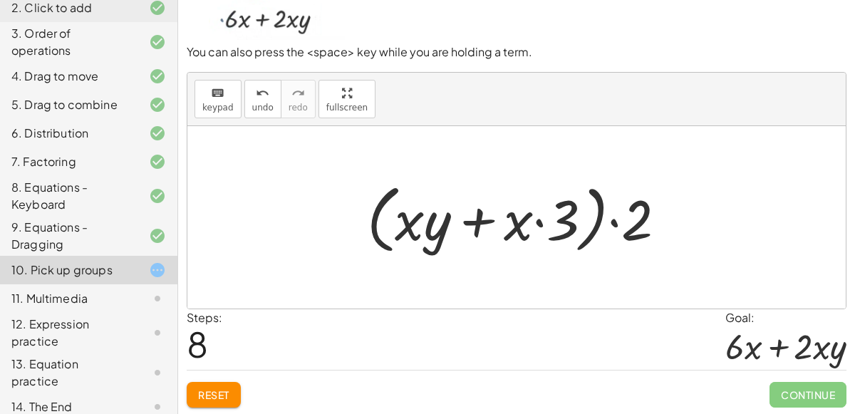
scroll to position [113, 0]
click at [229, 389] on span "Reset" at bounding box center [213, 395] width 31 height 13
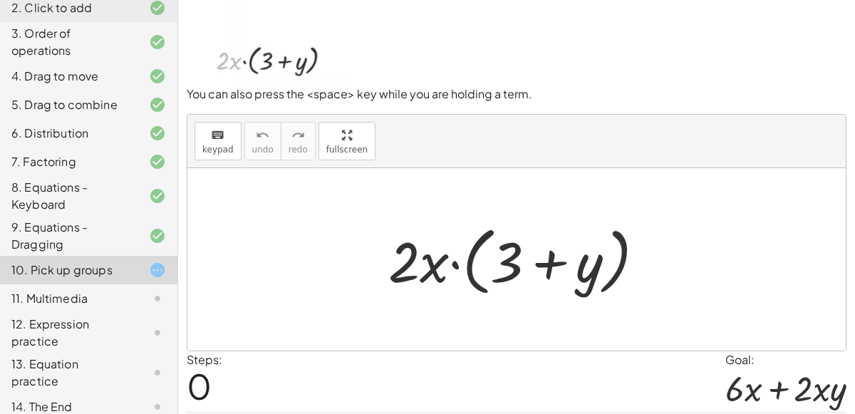
scroll to position [73, 0]
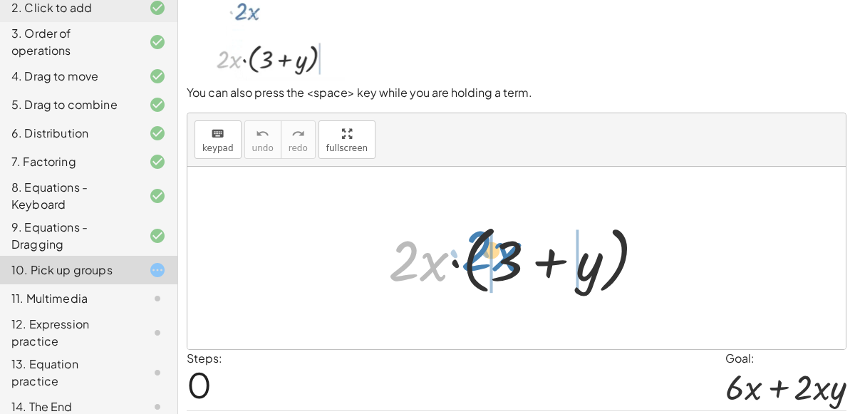
drag, startPoint x: 438, startPoint y: 263, endPoint x: 511, endPoint y: 250, distance: 73.9
click at [511, 250] on div at bounding box center [522, 258] width 282 height 82
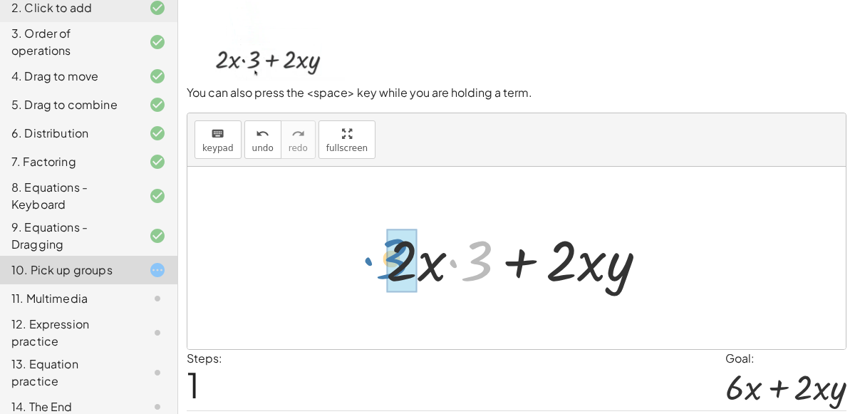
drag, startPoint x: 478, startPoint y: 261, endPoint x: 392, endPoint y: 259, distance: 85.5
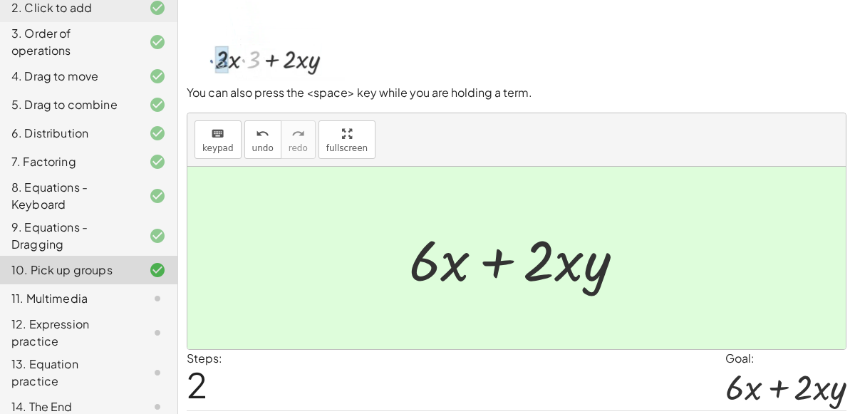
scroll to position [114, 0]
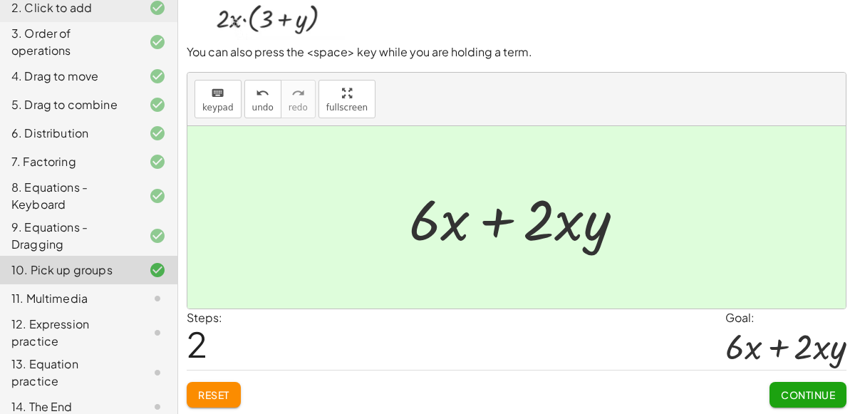
click at [803, 382] on button "Continue" at bounding box center [807, 395] width 77 height 26
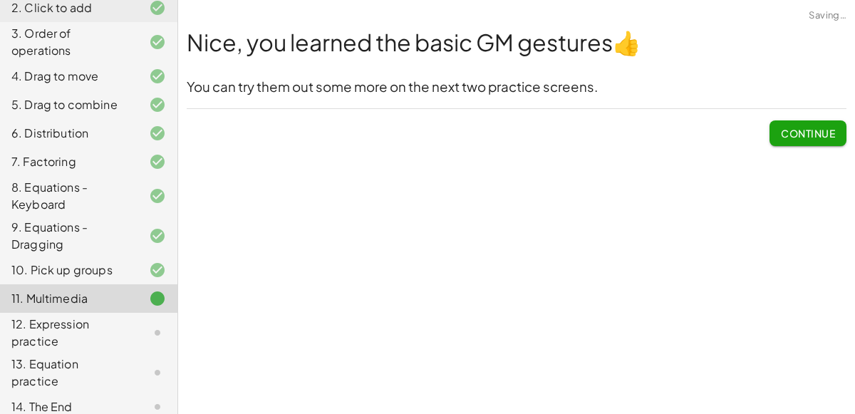
scroll to position [0, 0]
click at [805, 135] on span "Continue" at bounding box center [807, 133] width 54 height 13
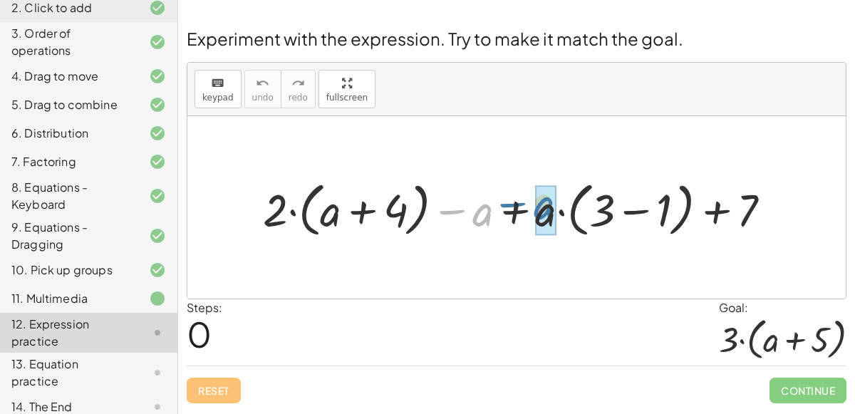
drag, startPoint x: 480, startPoint y: 214, endPoint x: 541, endPoint y: 210, distance: 61.3
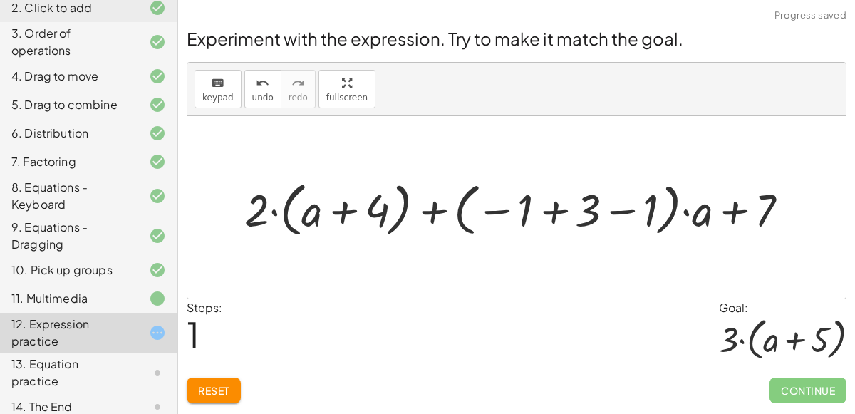
click at [212, 384] on span "Reset" at bounding box center [213, 390] width 31 height 13
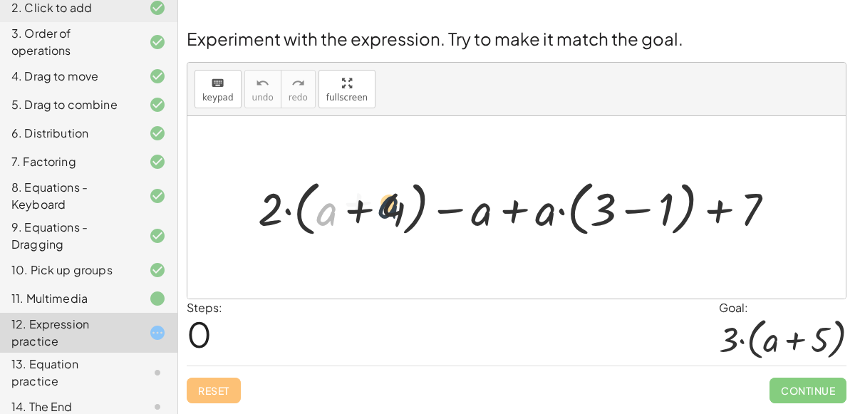
drag, startPoint x: 333, startPoint y: 209, endPoint x: 400, endPoint y: 202, distance: 68.0
click at [400, 202] on div at bounding box center [522, 207] width 542 height 67
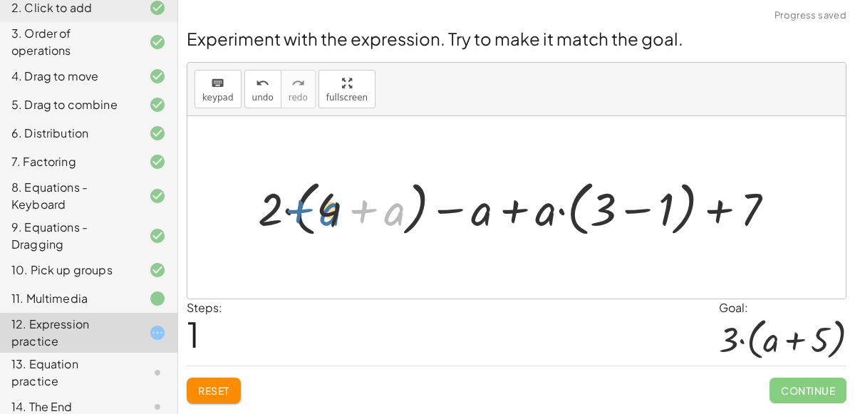
drag, startPoint x: 398, startPoint y: 213, endPoint x: 331, endPoint y: 212, distance: 66.9
click at [331, 212] on div at bounding box center [522, 207] width 542 height 67
click at [600, 207] on div at bounding box center [522, 207] width 542 height 67
click at [638, 209] on div at bounding box center [522, 207] width 542 height 67
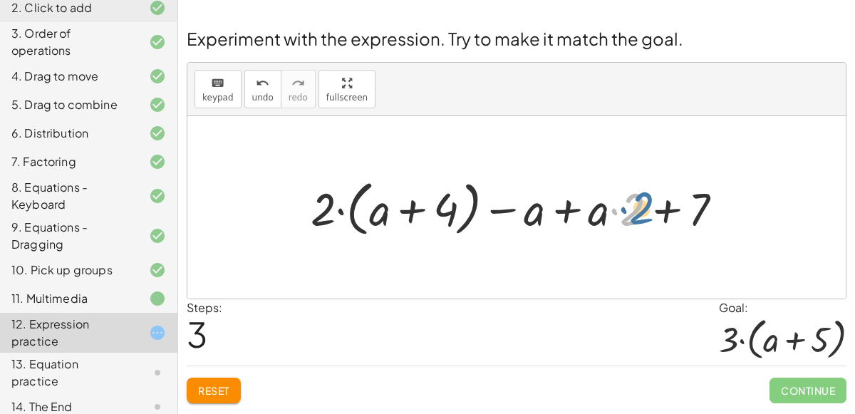
drag, startPoint x: 628, startPoint y: 211, endPoint x: 636, endPoint y: 210, distance: 8.0
click at [636, 210] on div at bounding box center [521, 207] width 437 height 67
click at [599, 211] on div at bounding box center [521, 207] width 437 height 67
click at [612, 208] on div at bounding box center [521, 207] width 437 height 67
drag, startPoint x: 600, startPoint y: 211, endPoint x: 630, endPoint y: 207, distance: 29.5
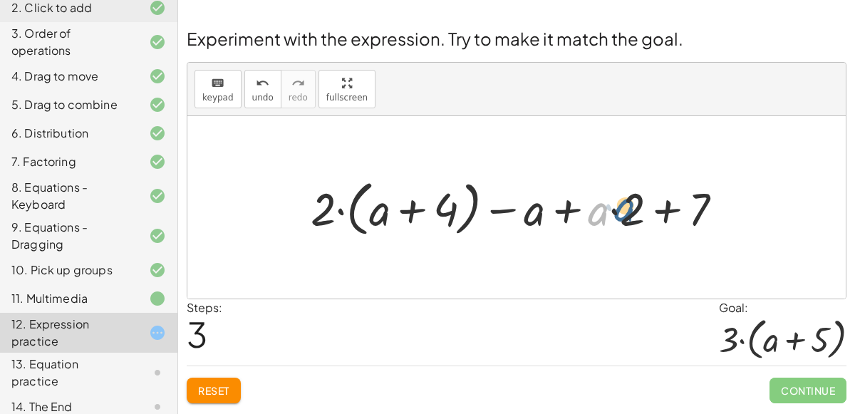
click at [630, 207] on div at bounding box center [521, 207] width 437 height 67
drag, startPoint x: 627, startPoint y: 210, endPoint x: 703, endPoint y: 209, distance: 75.5
click at [703, 209] on div at bounding box center [521, 207] width 437 height 67
drag, startPoint x: 694, startPoint y: 211, endPoint x: 746, endPoint y: 202, distance: 53.5
click at [592, 203] on div at bounding box center [521, 207] width 437 height 67
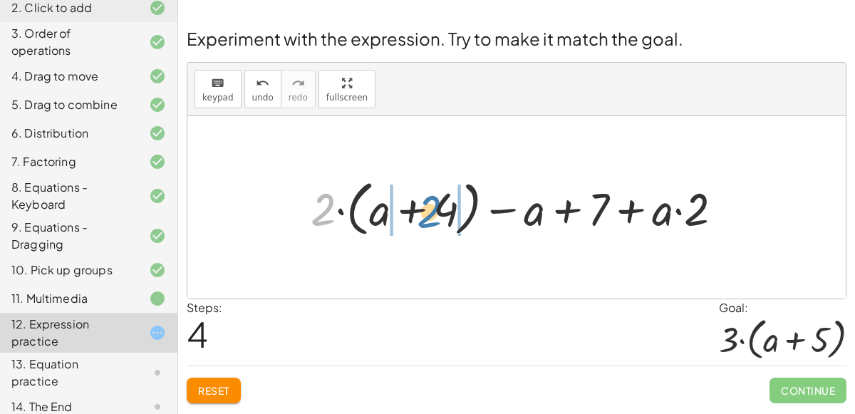
drag, startPoint x: 328, startPoint y: 206, endPoint x: 432, endPoint y: 212, distance: 104.2
click at [432, 212] on div at bounding box center [521, 207] width 437 height 67
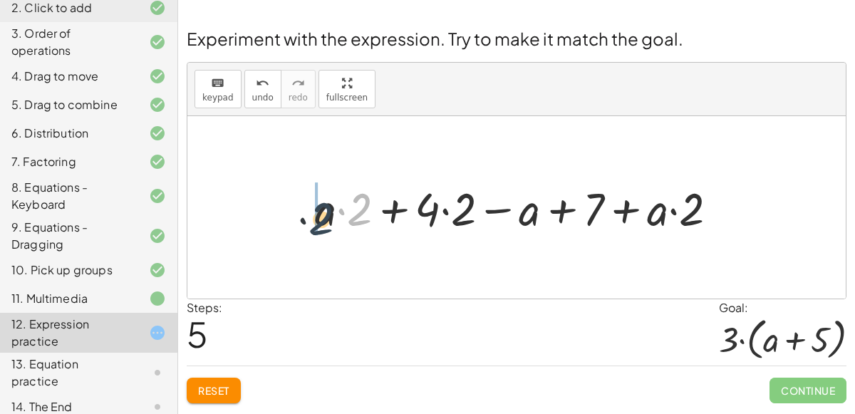
drag, startPoint x: 364, startPoint y: 203, endPoint x: 323, endPoint y: 211, distance: 42.2
click at [323, 211] on div at bounding box center [522, 207] width 428 height 60
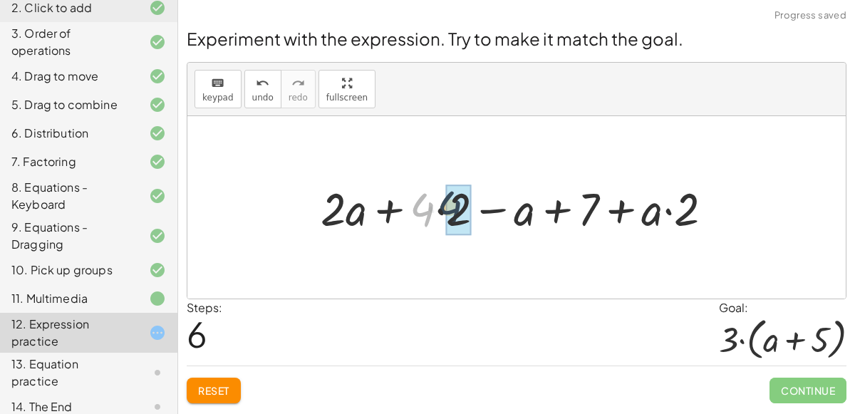
drag, startPoint x: 423, startPoint y: 214, endPoint x: 453, endPoint y: 211, distance: 30.0
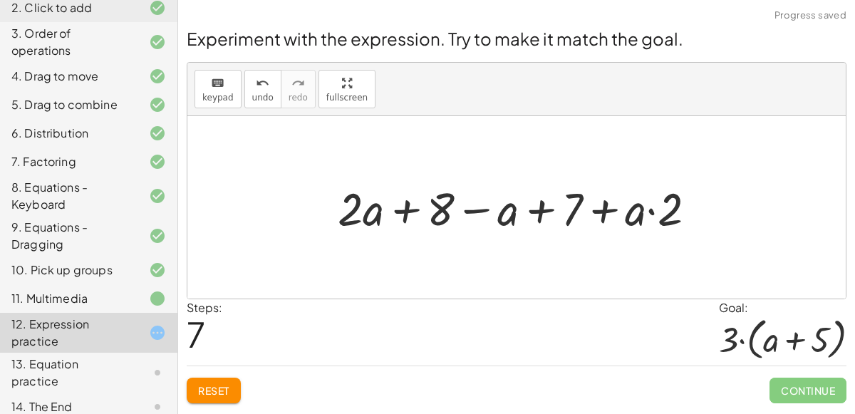
click at [481, 210] on div at bounding box center [522, 207] width 384 height 60
drag, startPoint x: 511, startPoint y: 214, endPoint x: 577, endPoint y: 214, distance: 66.2
click at [577, 214] on div at bounding box center [522, 207] width 384 height 60
drag, startPoint x: 573, startPoint y: 215, endPoint x: 578, endPoint y: 209, distance: 8.6
click at [578, 209] on div at bounding box center [522, 207] width 384 height 60
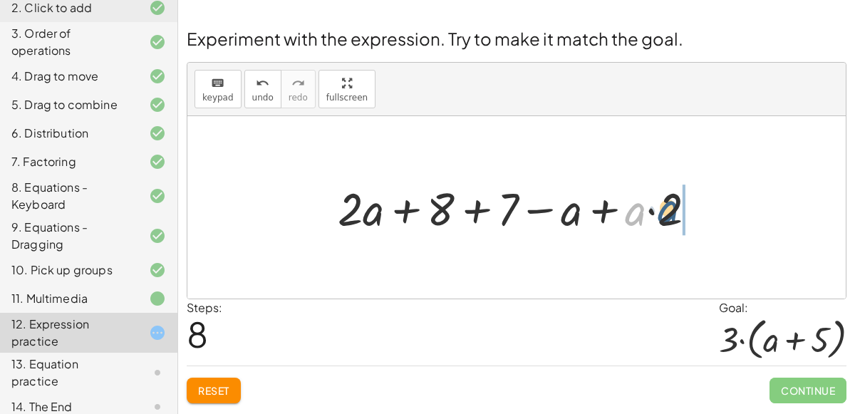
drag, startPoint x: 633, startPoint y: 216, endPoint x: 669, endPoint y: 214, distance: 36.4
click at [669, 214] on div at bounding box center [522, 207] width 384 height 60
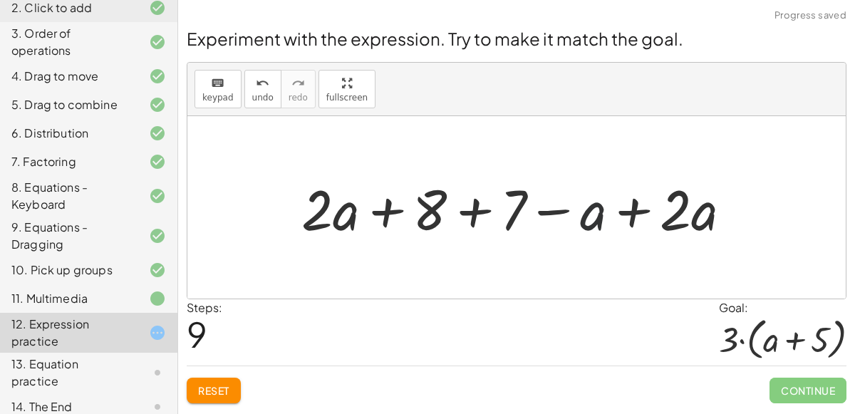
click at [592, 219] on div at bounding box center [521, 207] width 455 height 73
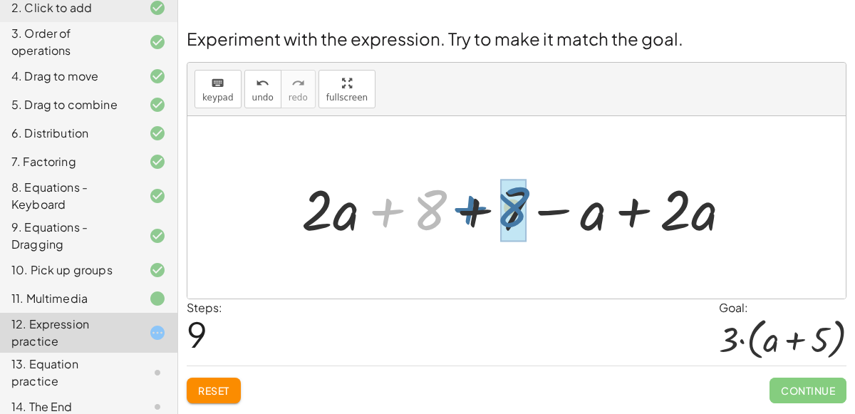
drag, startPoint x: 432, startPoint y: 214, endPoint x: 516, endPoint y: 211, distance: 83.4
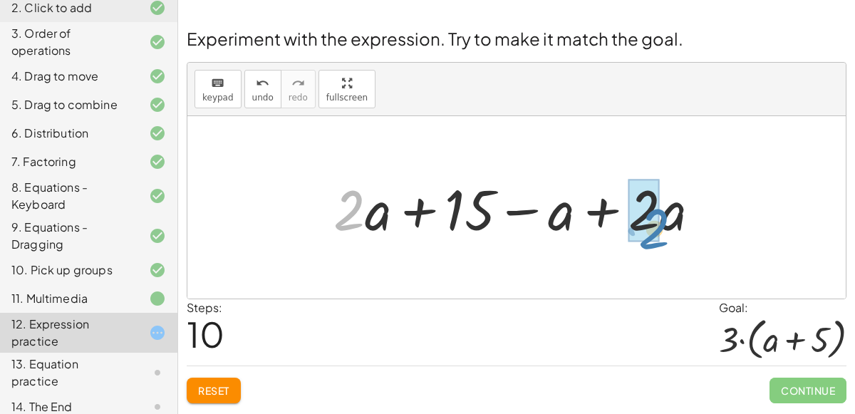
drag, startPoint x: 351, startPoint y: 216, endPoint x: 656, endPoint y: 233, distance: 305.2
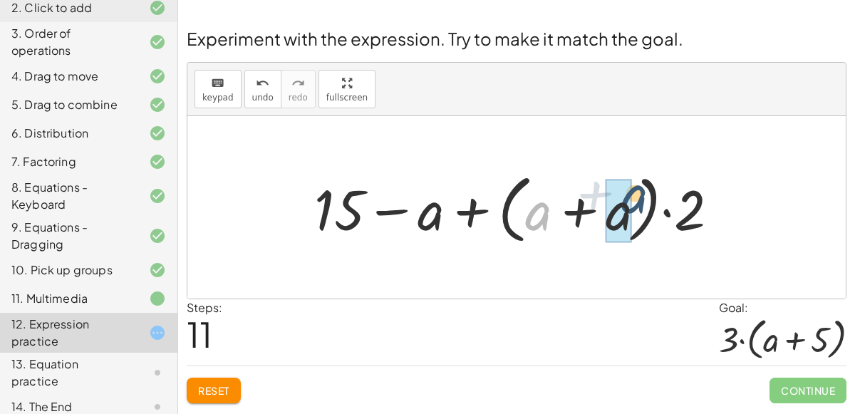
drag, startPoint x: 526, startPoint y: 211, endPoint x: 622, endPoint y: 195, distance: 97.5
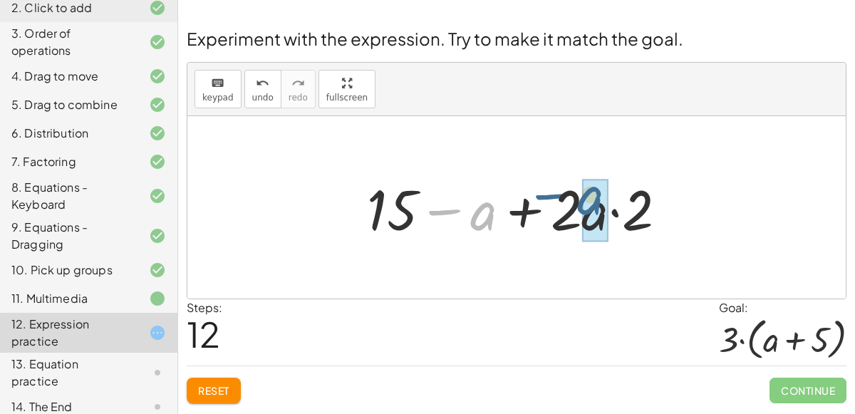
drag, startPoint x: 485, startPoint y: 216, endPoint x: 595, endPoint y: 207, distance: 110.8
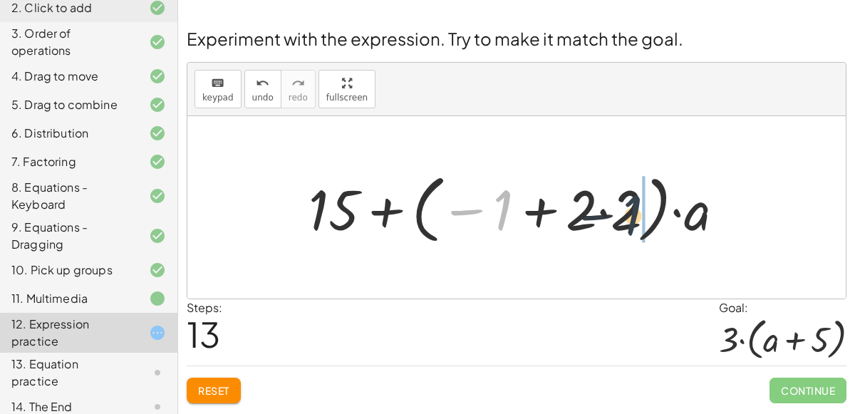
drag, startPoint x: 493, startPoint y: 208, endPoint x: 626, endPoint y: 213, distance: 132.5
click at [626, 213] on div at bounding box center [522, 208] width 442 height 82
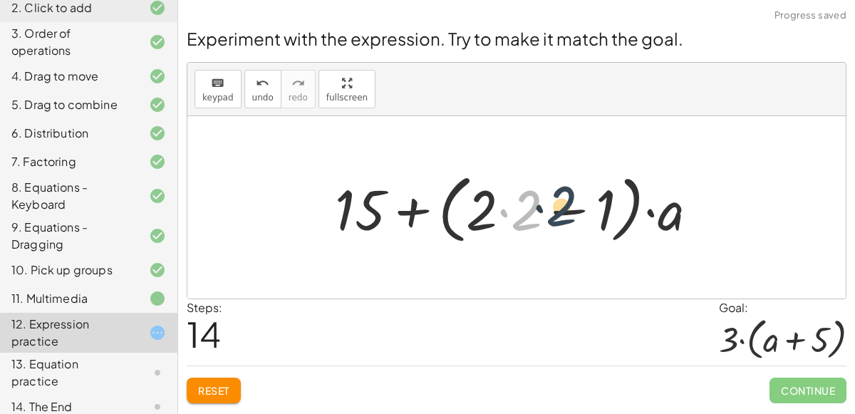
drag, startPoint x: 521, startPoint y: 219, endPoint x: 508, endPoint y: 221, distance: 12.3
click at [508, 221] on div at bounding box center [522, 208] width 388 height 82
click at [562, 210] on div at bounding box center [522, 208] width 388 height 82
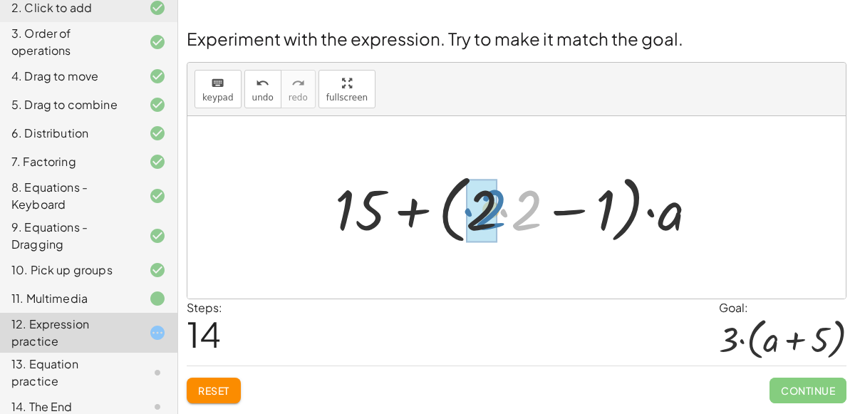
drag, startPoint x: 523, startPoint y: 216, endPoint x: 481, endPoint y: 215, distance: 42.0
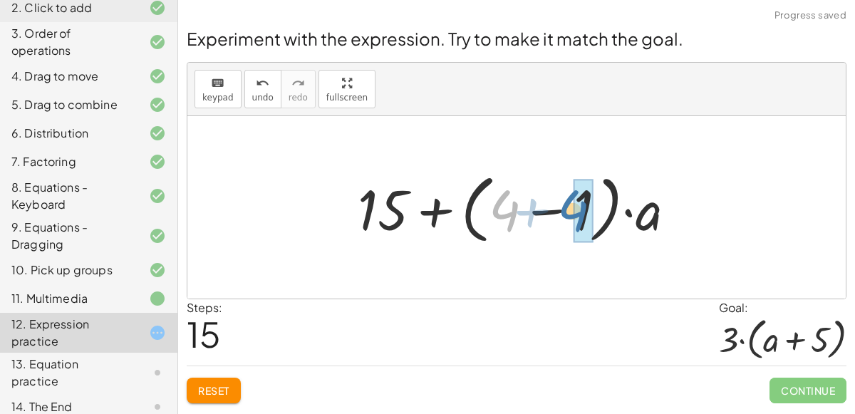
drag, startPoint x: 510, startPoint y: 214, endPoint x: 579, endPoint y: 214, distance: 69.1
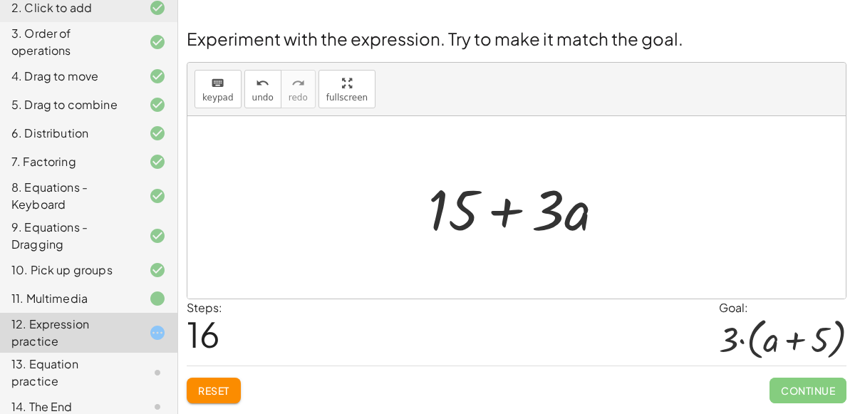
click at [496, 213] on div at bounding box center [522, 207] width 202 height 73
click at [212, 93] on span "keypad" at bounding box center [217, 98] width 31 height 10
click at [196, 88] on button "keyboard keypad" at bounding box center [217, 89] width 47 height 38
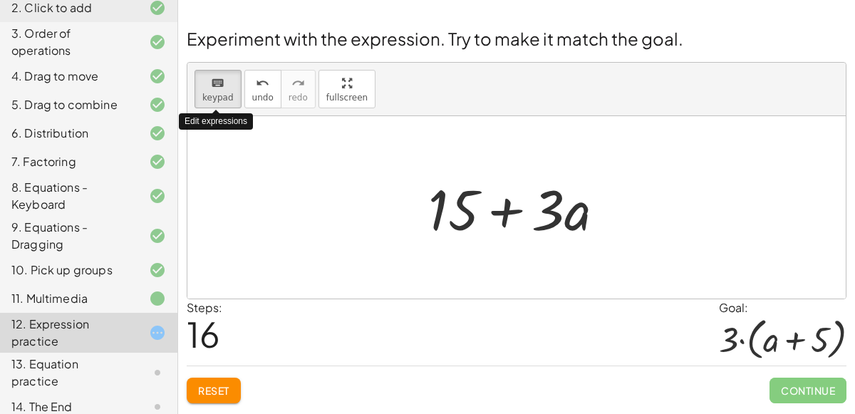
drag, startPoint x: 204, startPoint y: 89, endPoint x: 234, endPoint y: 161, distance: 77.9
click at [234, 161] on div "keyboard keypad undo undo redo redo fullscreen Edit expressions + · 2 · ( + a +…" at bounding box center [516, 181] width 658 height 236
click at [507, 207] on div at bounding box center [522, 207] width 202 height 73
click at [495, 207] on div at bounding box center [522, 207] width 202 height 73
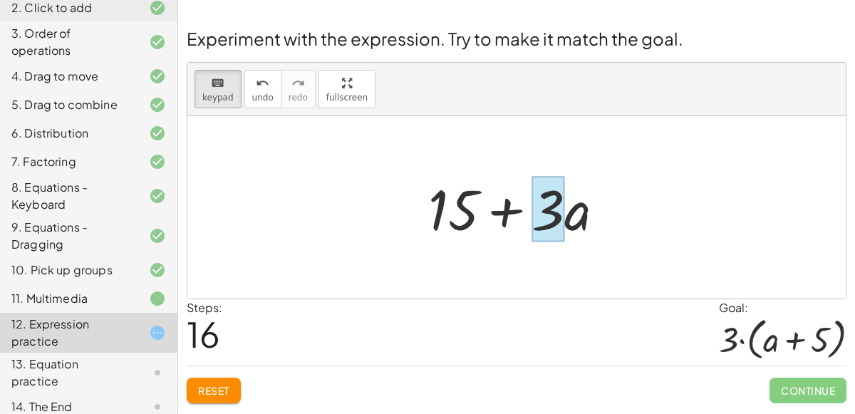
drag, startPoint x: 464, startPoint y: 206, endPoint x: 556, endPoint y: 202, distance: 92.6
drag, startPoint x: 453, startPoint y: 211, endPoint x: 595, endPoint y: 212, distance: 142.4
click at [67, 367] on div "13. Equation practice" at bounding box center [68, 372] width 115 height 34
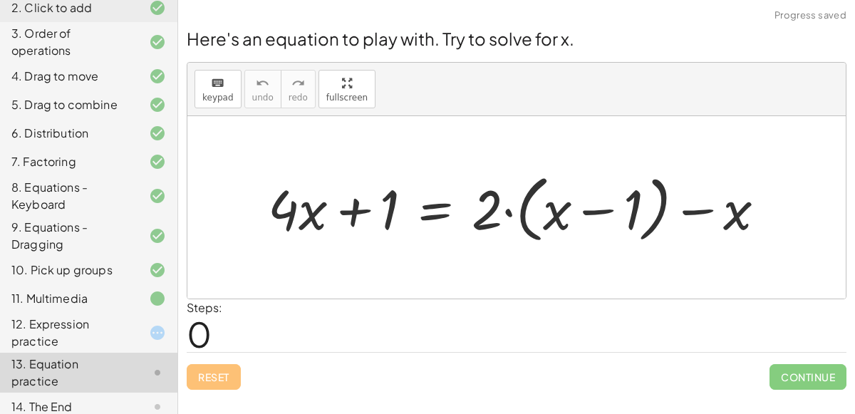
click at [105, 398] on div "14. The End" at bounding box center [68, 406] width 115 height 17
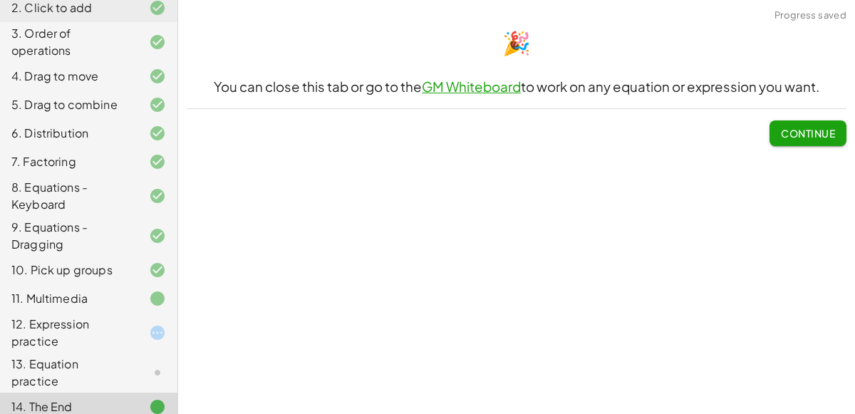
click at [114, 340] on div "12. Expression practice" at bounding box center [68, 332] width 115 height 34
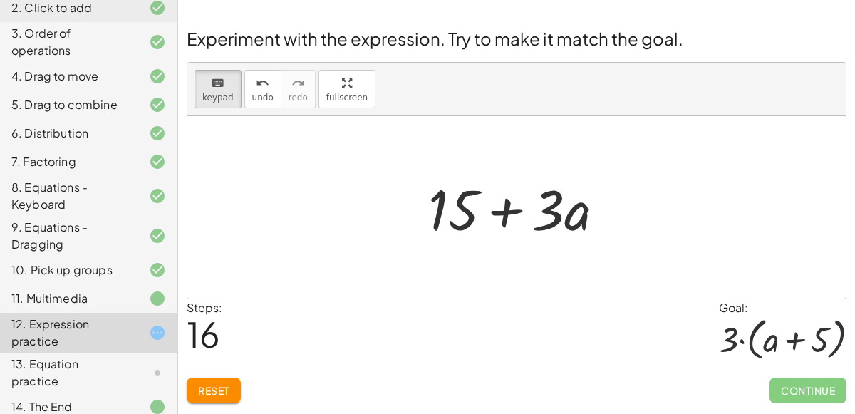
click at [228, 380] on button "Reset" at bounding box center [214, 390] width 54 height 26
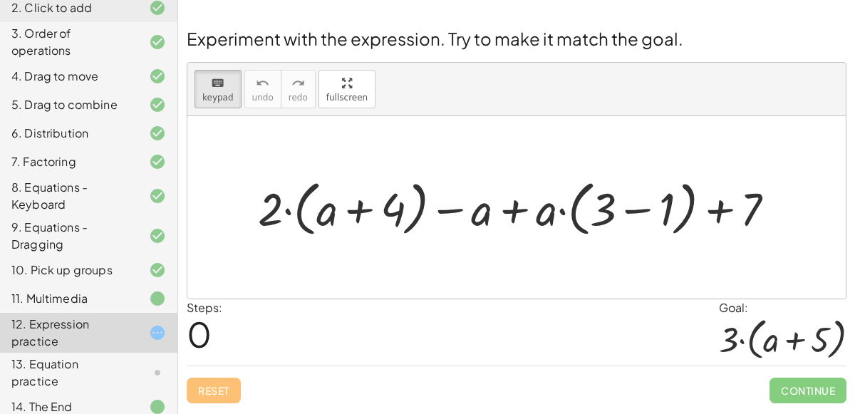
drag, startPoint x: 546, startPoint y: 204, endPoint x: 585, endPoint y: 184, distance: 43.3
click at [585, 184] on div at bounding box center [522, 207] width 543 height 67
drag, startPoint x: 550, startPoint y: 216, endPoint x: 570, endPoint y: 187, distance: 35.4
click at [570, 187] on div at bounding box center [522, 207] width 543 height 67
click at [561, 214] on div at bounding box center [522, 207] width 543 height 67
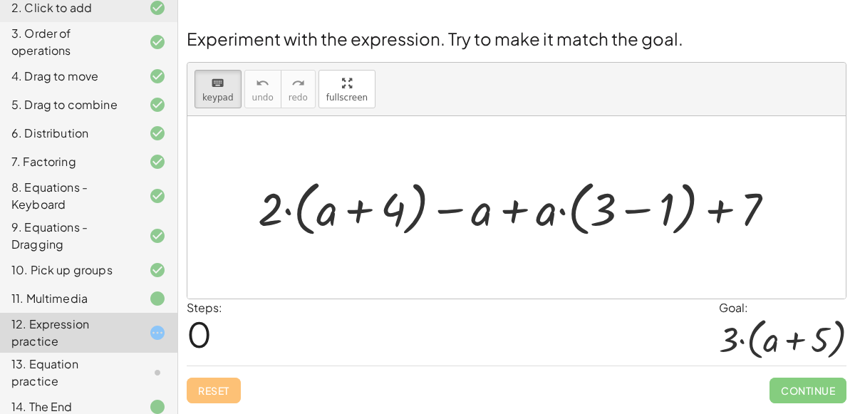
click at [578, 216] on div at bounding box center [522, 207] width 543 height 67
drag, startPoint x: 264, startPoint y: 210, endPoint x: 238, endPoint y: 206, distance: 26.7
click at [238, 206] on div "+ · 2 · ( + a + 4 ) − a + · a · ( + 3 − 1 ) + 7" at bounding box center [516, 207] width 560 height 74
click at [211, 81] on icon "keyboard" at bounding box center [218, 83] width 14 height 17
drag, startPoint x: 268, startPoint y: 211, endPoint x: 316, endPoint y: 214, distance: 47.8
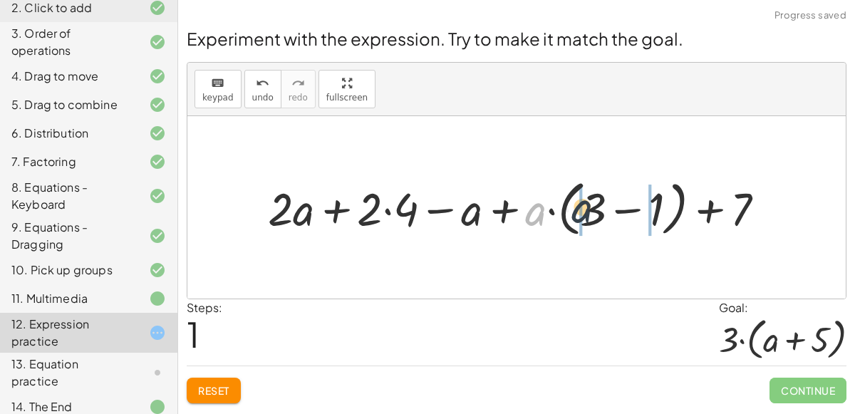
drag, startPoint x: 533, startPoint y: 211, endPoint x: 582, endPoint y: 208, distance: 49.3
click at [582, 208] on div at bounding box center [522, 207] width 523 height 67
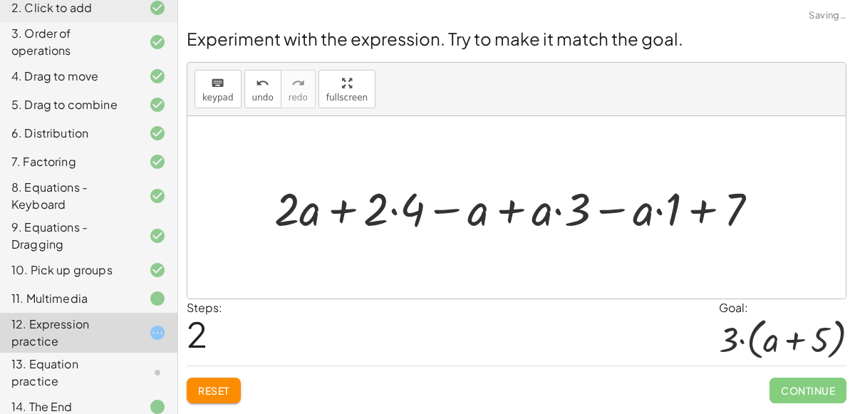
click at [615, 209] on div at bounding box center [521, 207] width 509 height 60
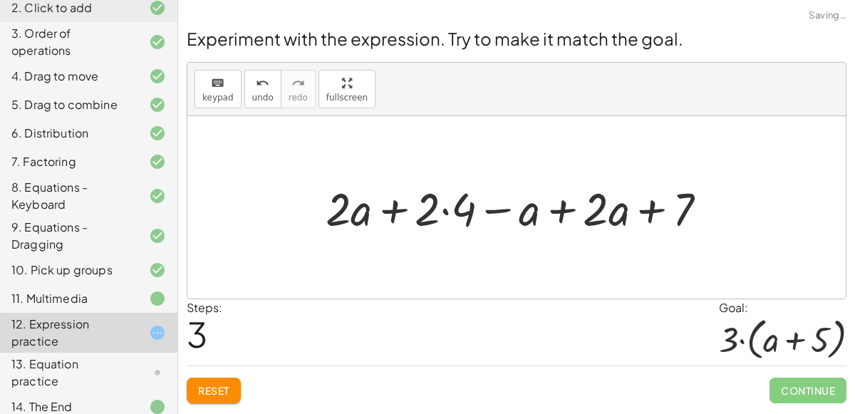
click at [399, 204] on div at bounding box center [521, 207] width 407 height 60
click at [439, 213] on div at bounding box center [521, 207] width 407 height 60
click at [442, 208] on div at bounding box center [521, 207] width 407 height 60
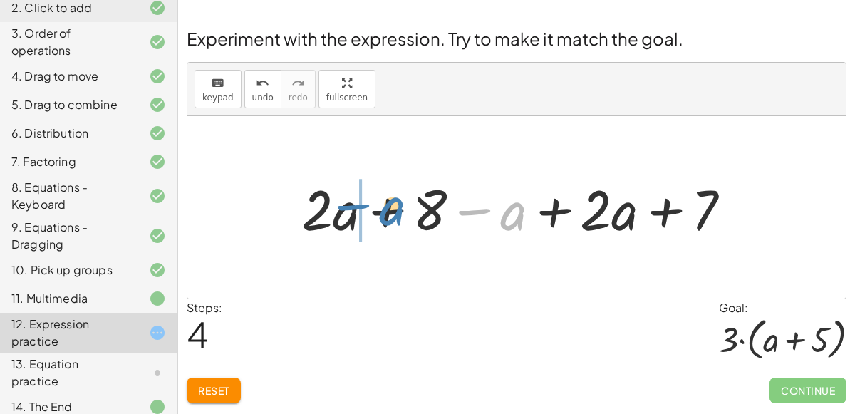
drag, startPoint x: 516, startPoint y: 207, endPoint x: 395, endPoint y: 202, distance: 121.2
click at [395, 202] on div at bounding box center [521, 207] width 455 height 73
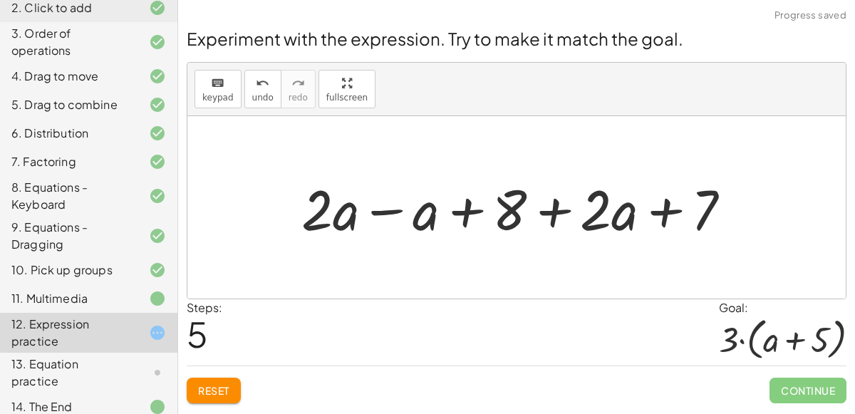
click at [382, 208] on div at bounding box center [521, 207] width 455 height 73
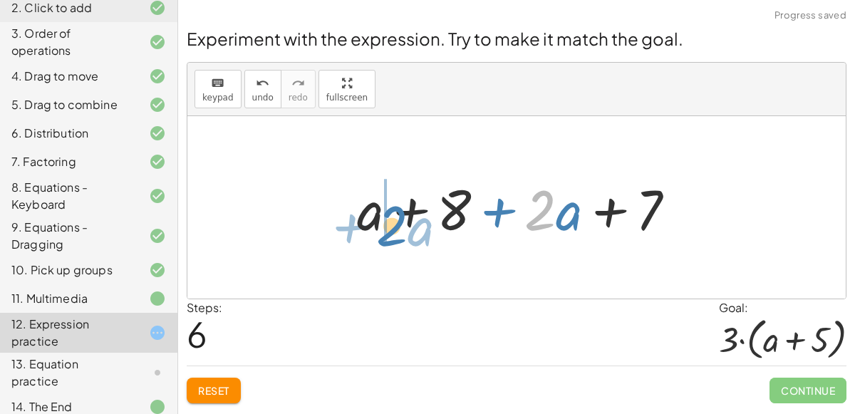
drag, startPoint x: 550, startPoint y: 207, endPoint x: 398, endPoint y: 221, distance: 152.3
click at [398, 221] on div at bounding box center [522, 207] width 344 height 73
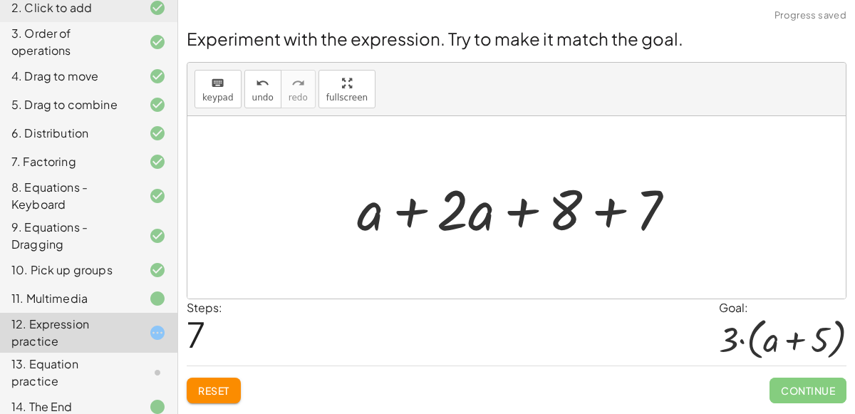
click at [404, 203] on div at bounding box center [522, 207] width 344 height 73
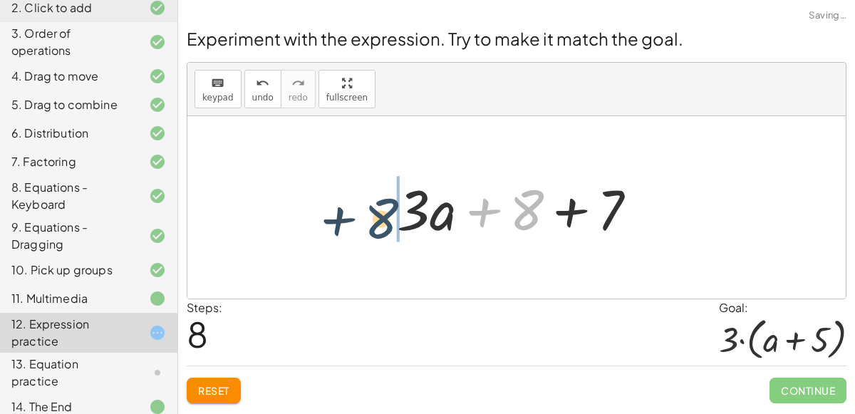
drag, startPoint x: 519, startPoint y: 207, endPoint x: 372, endPoint y: 215, distance: 147.7
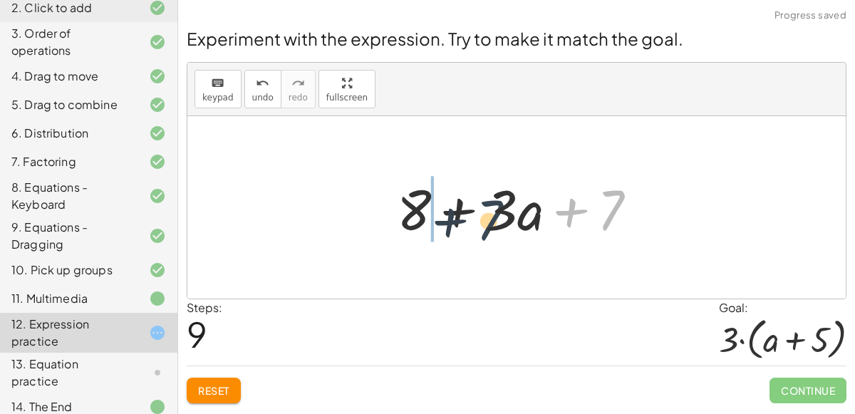
drag, startPoint x: 612, startPoint y: 209, endPoint x: 467, endPoint y: 216, distance: 144.8
click at [467, 216] on div at bounding box center [523, 207] width 266 height 73
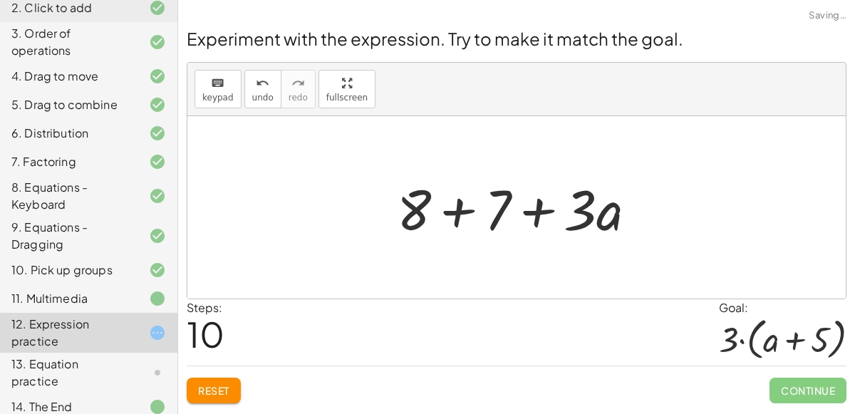
click at [467, 207] on div at bounding box center [523, 207] width 266 height 73
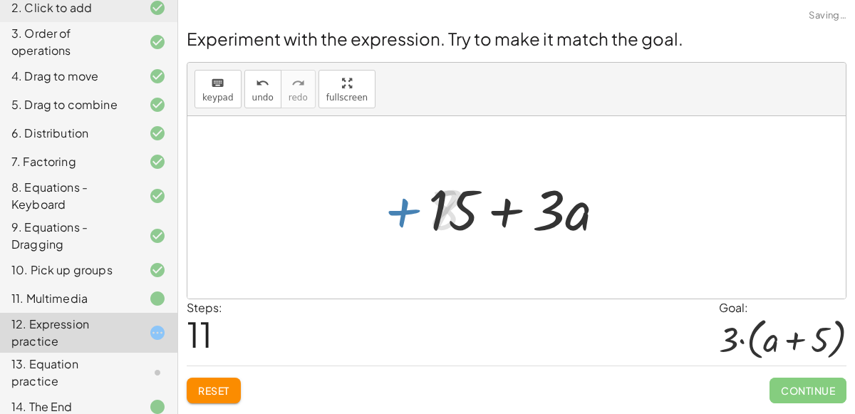
click at [467, 207] on div at bounding box center [522, 207] width 202 height 73
click at [505, 209] on div at bounding box center [522, 207] width 202 height 73
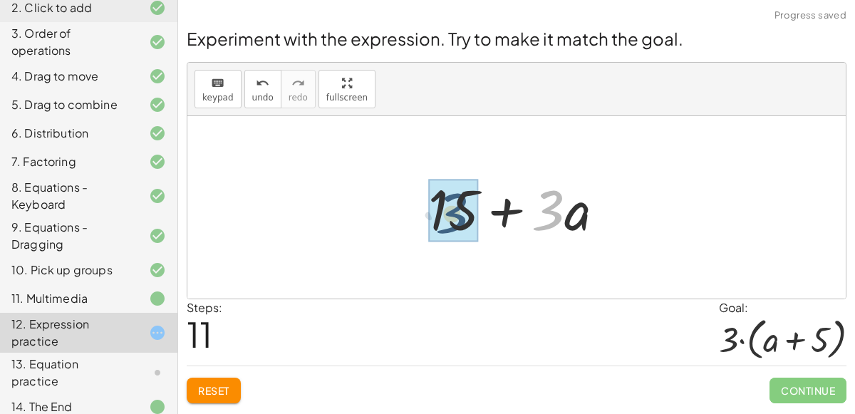
drag, startPoint x: 549, startPoint y: 208, endPoint x: 446, endPoint y: 212, distance: 103.3
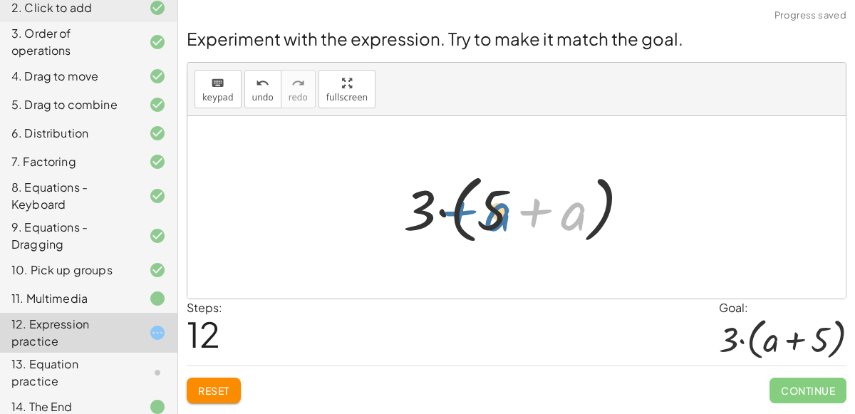
drag, startPoint x: 573, startPoint y: 214, endPoint x: 496, endPoint y: 214, distance: 77.6
click at [496, 214] on div at bounding box center [522, 208] width 252 height 82
drag, startPoint x: 573, startPoint y: 216, endPoint x: 472, endPoint y: 214, distance: 101.1
click at [472, 214] on div at bounding box center [522, 208] width 252 height 82
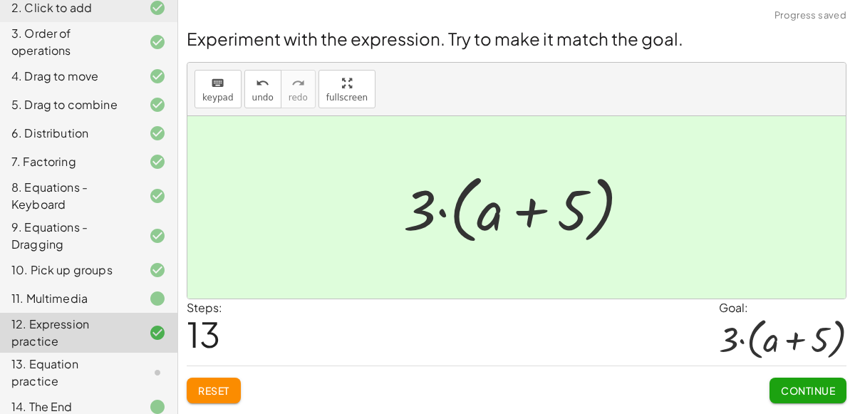
click at [815, 395] on button "Continue" at bounding box center [807, 390] width 77 height 26
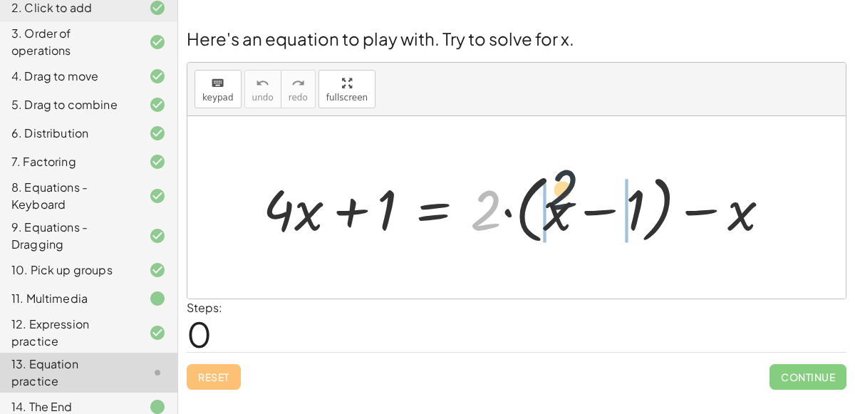
drag, startPoint x: 491, startPoint y: 207, endPoint x: 585, endPoint y: 196, distance: 94.0
click at [585, 196] on div at bounding box center [522, 208] width 533 height 82
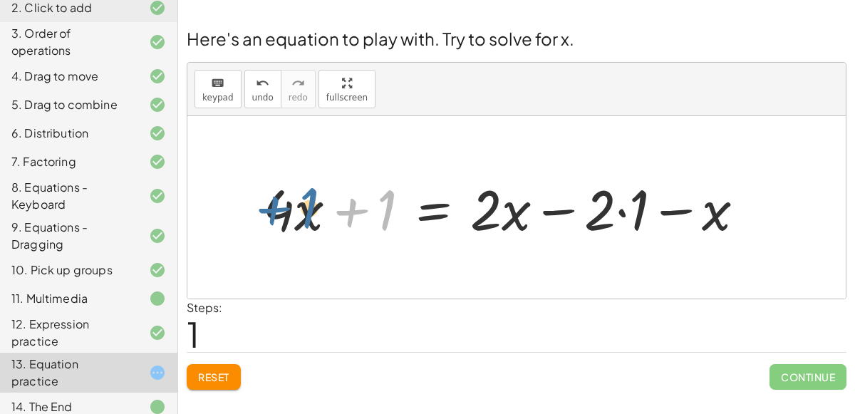
drag, startPoint x: 384, startPoint y: 209, endPoint x: 291, endPoint y: 203, distance: 93.5
click at [291, 203] on div at bounding box center [509, 207] width 507 height 73
drag, startPoint x: 385, startPoint y: 213, endPoint x: 283, endPoint y: 219, distance: 102.0
click at [283, 219] on div at bounding box center [509, 207] width 507 height 73
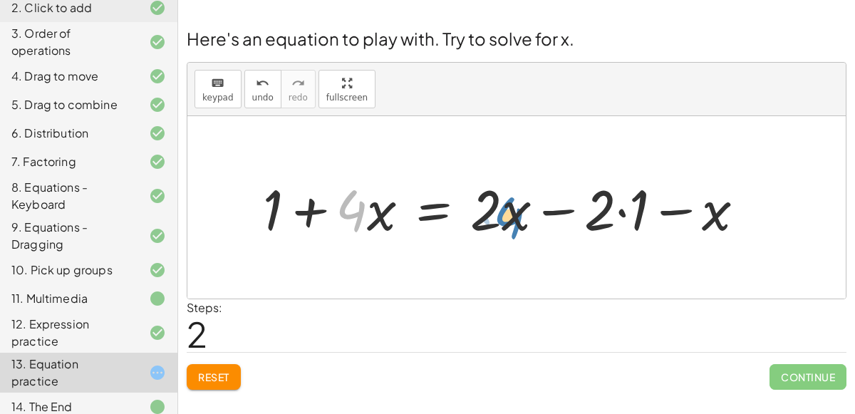
drag, startPoint x: 357, startPoint y: 211, endPoint x: 513, endPoint y: 218, distance: 155.4
click at [513, 218] on div at bounding box center [509, 207] width 507 height 73
click at [610, 207] on div at bounding box center [509, 207] width 507 height 73
click at [620, 211] on div at bounding box center [509, 207] width 507 height 73
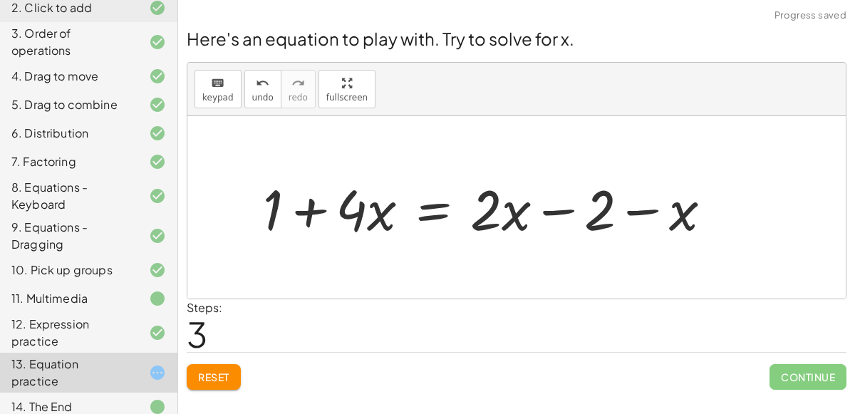
click at [653, 211] on div at bounding box center [493, 207] width 474 height 73
click at [268, 204] on div at bounding box center [493, 207] width 474 height 73
click at [302, 214] on div at bounding box center [493, 207] width 474 height 73
click at [554, 210] on div at bounding box center [493, 207] width 474 height 73
click at [437, 210] on div at bounding box center [493, 207] width 474 height 73
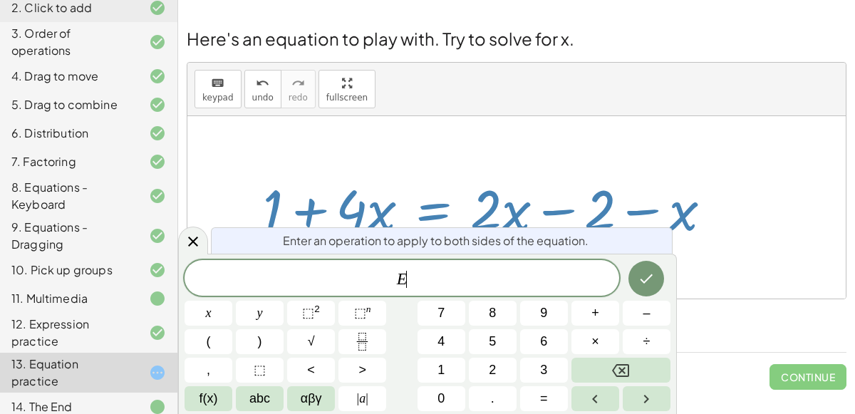
click at [778, 282] on div at bounding box center [516, 207] width 658 height 182
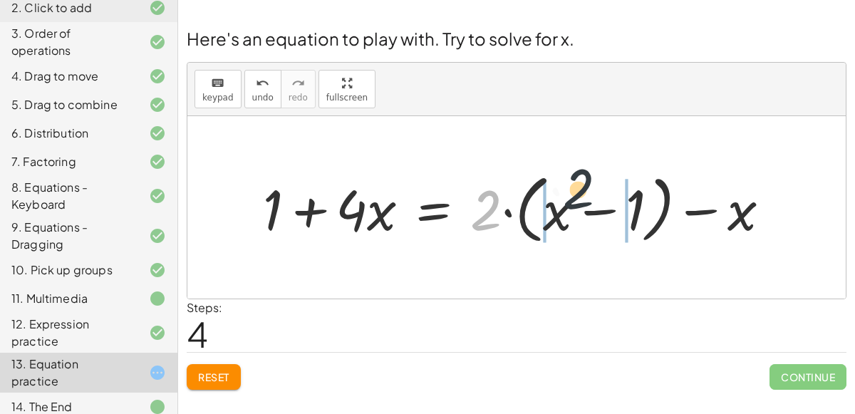
drag, startPoint x: 493, startPoint y: 211, endPoint x: 601, endPoint y: 198, distance: 109.0
click at [601, 198] on div at bounding box center [522, 208] width 533 height 82
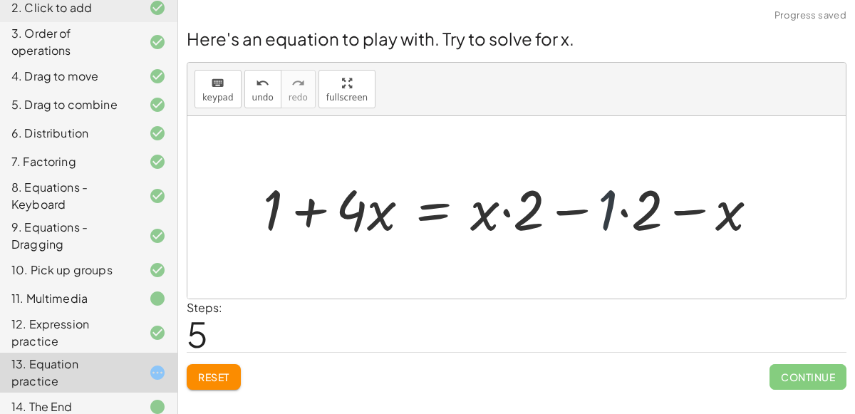
click at [620, 205] on div at bounding box center [516, 207] width 521 height 73
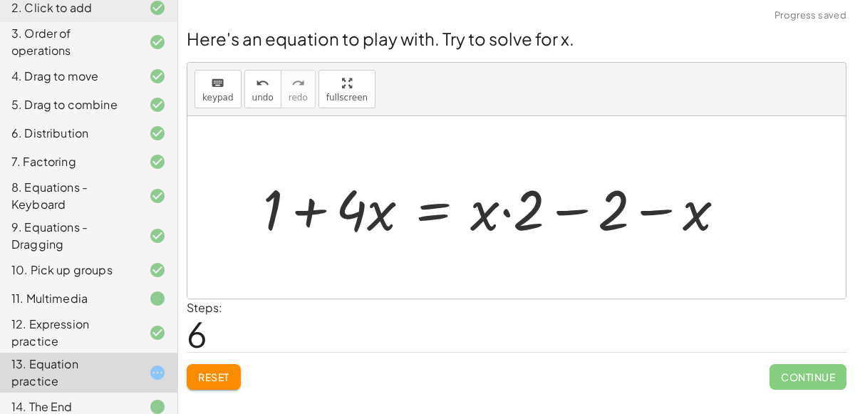
click at [661, 210] on div at bounding box center [500, 207] width 488 height 73
click at [559, 212] on div at bounding box center [500, 207] width 488 height 73
click at [502, 210] on div at bounding box center [500, 207] width 488 height 73
click at [317, 208] on div at bounding box center [500, 207] width 488 height 73
drag, startPoint x: 275, startPoint y: 211, endPoint x: 641, endPoint y: 216, distance: 366.1
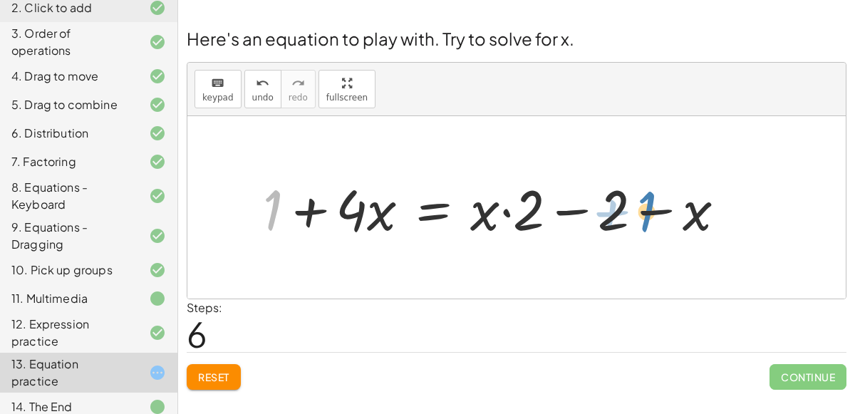
click at [641, 216] on div at bounding box center [500, 207] width 488 height 73
click at [509, 210] on div at bounding box center [500, 207] width 488 height 73
click at [570, 208] on div at bounding box center [500, 207] width 488 height 73
click at [218, 380] on span "Reset" at bounding box center [213, 376] width 31 height 13
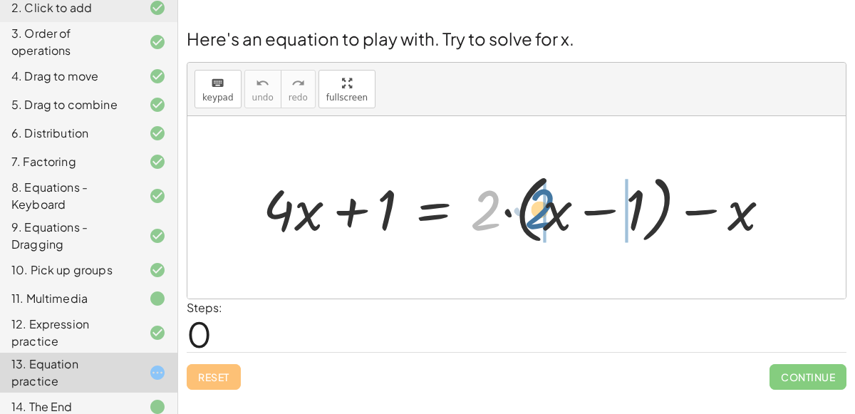
drag, startPoint x: 487, startPoint y: 204, endPoint x: 543, endPoint y: 203, distance: 55.6
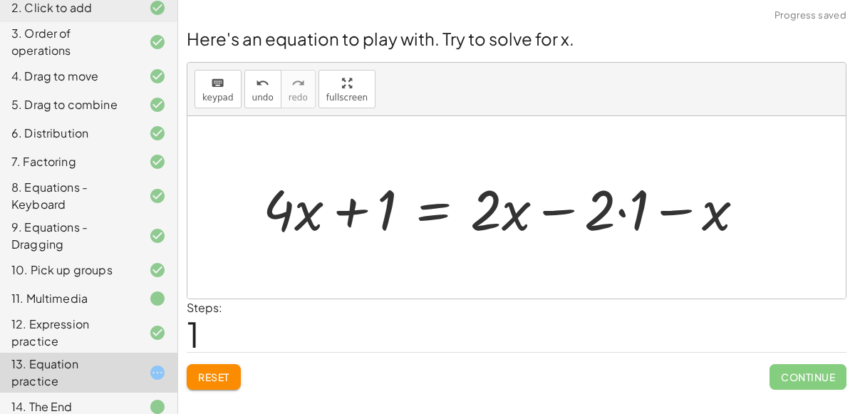
click at [554, 210] on div at bounding box center [509, 207] width 507 height 73
click at [625, 213] on div at bounding box center [509, 207] width 507 height 73
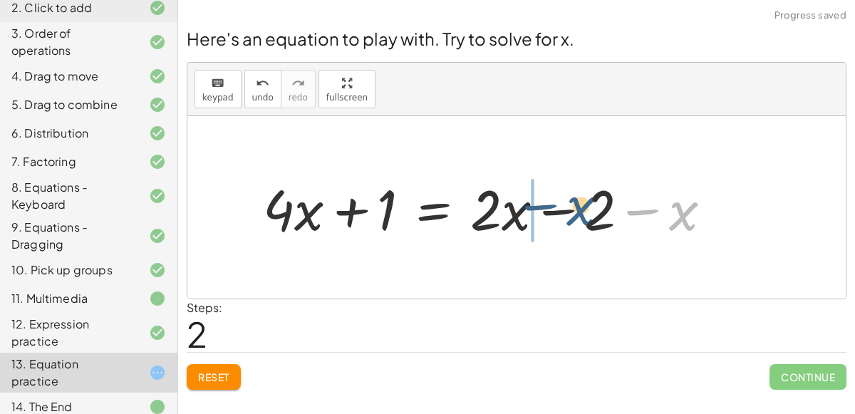
drag, startPoint x: 679, startPoint y: 213, endPoint x: 568, endPoint y: 209, distance: 111.9
click at [568, 209] on div at bounding box center [493, 207] width 474 height 73
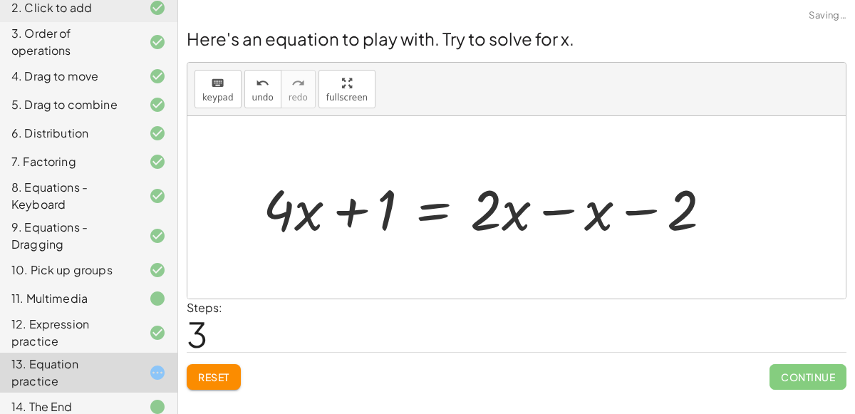
click at [565, 209] on div at bounding box center [493, 207] width 474 height 73
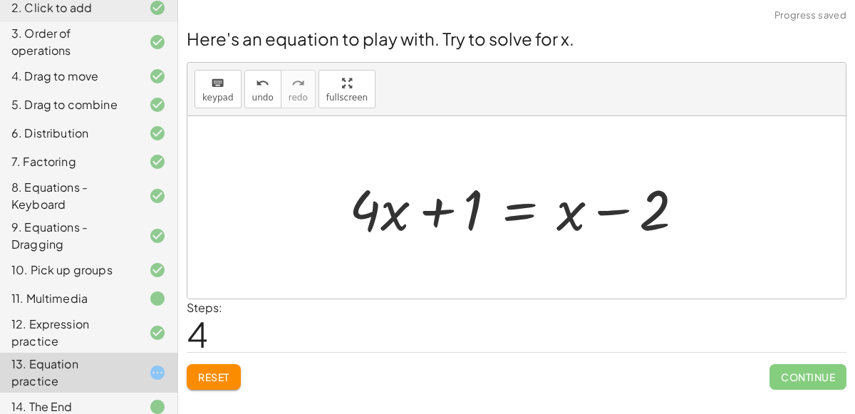
click at [512, 204] on div at bounding box center [522, 207] width 360 height 73
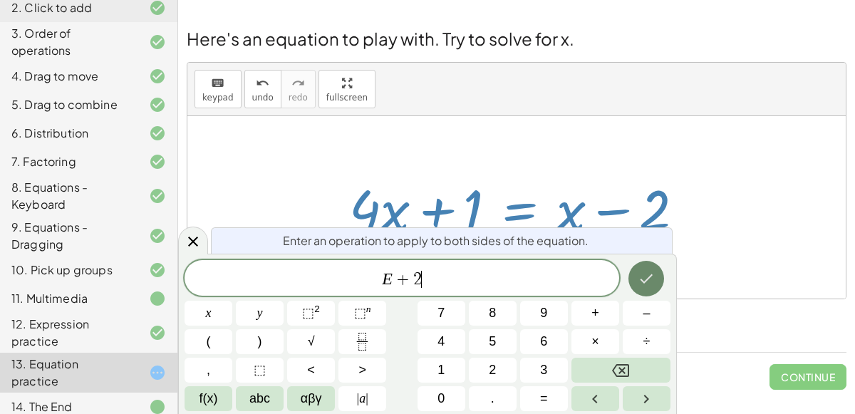
click at [645, 273] on icon "Done" at bounding box center [645, 278] width 17 height 17
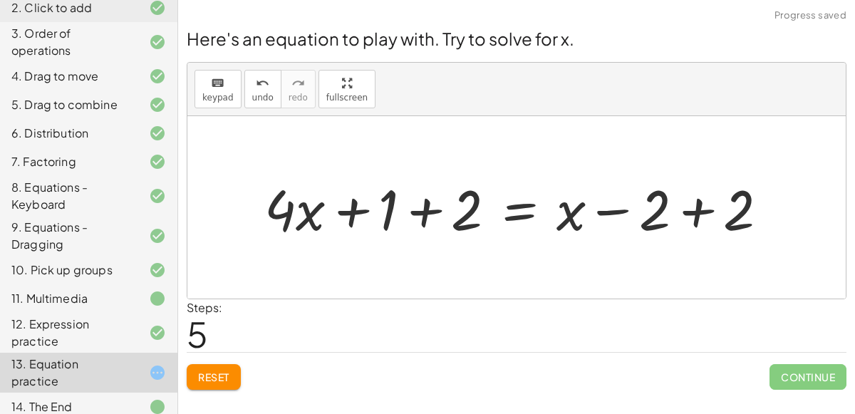
click at [699, 211] on div at bounding box center [521, 207] width 529 height 73
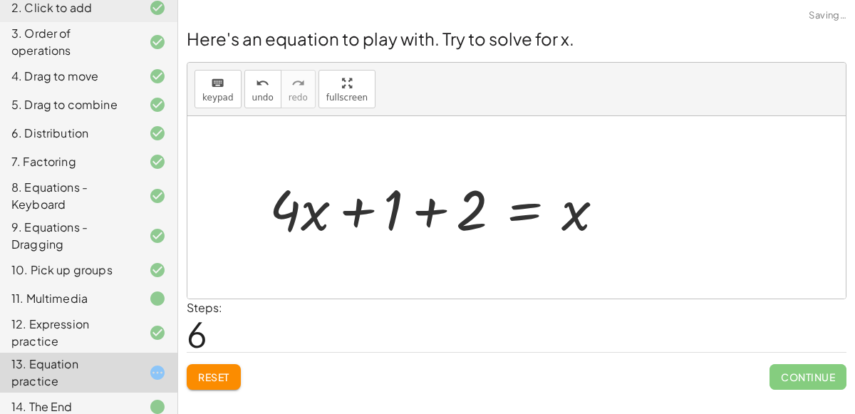
click at [424, 214] on div at bounding box center [442, 207] width 360 height 73
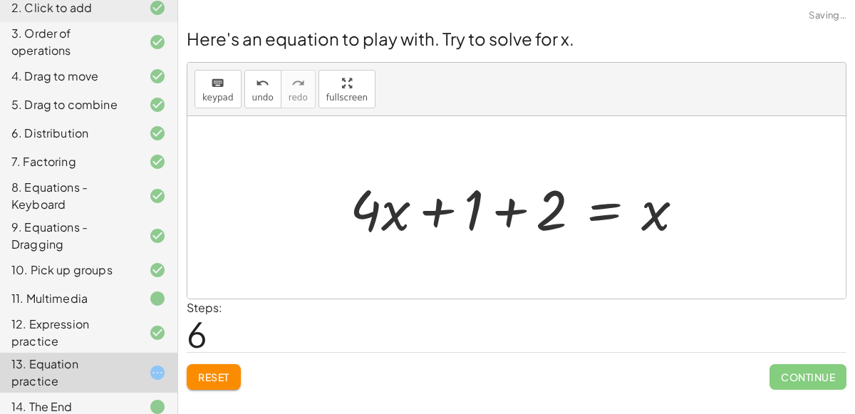
click at [513, 204] on div at bounding box center [522, 207] width 360 height 73
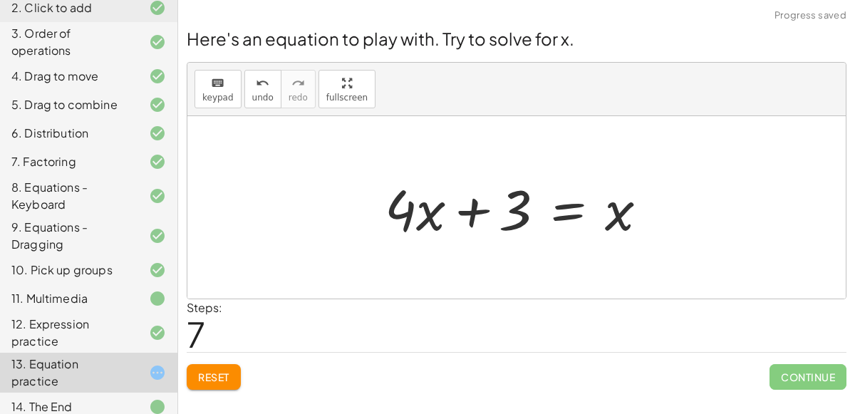
click at [508, 215] on div at bounding box center [521, 207] width 289 height 73
click at [564, 214] on div at bounding box center [521, 207] width 289 height 73
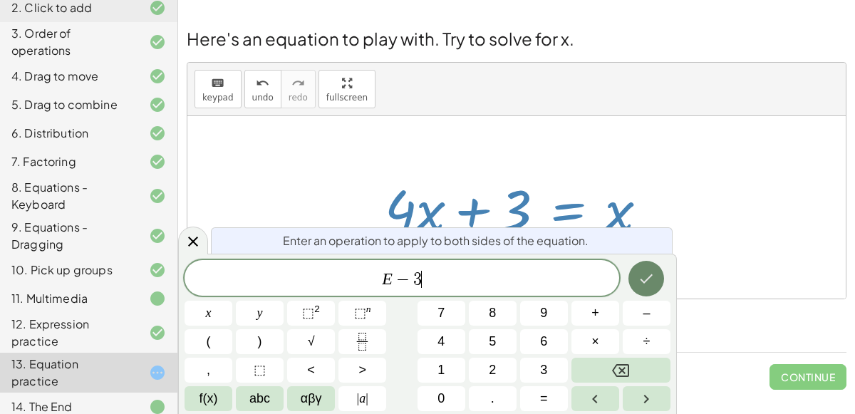
click at [652, 274] on icon "Done" at bounding box center [646, 278] width 13 height 9
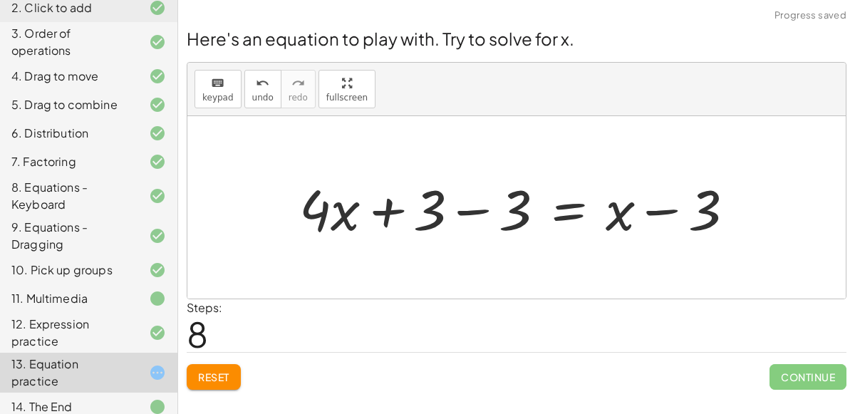
click at [467, 212] on div at bounding box center [522, 207] width 460 height 73
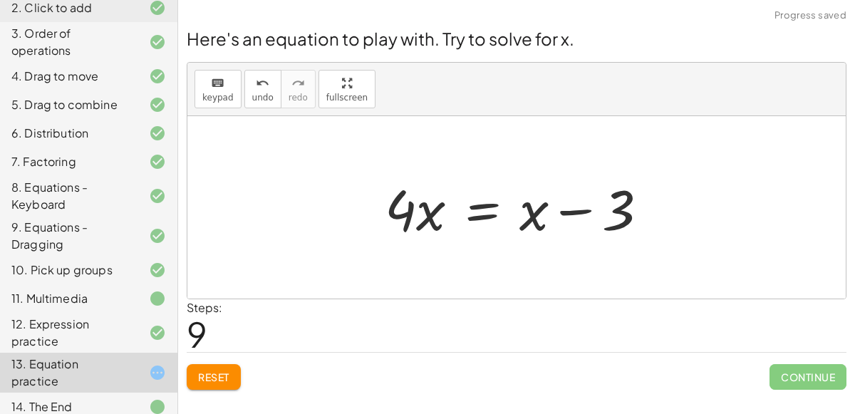
click at [473, 207] on div at bounding box center [521, 207] width 289 height 73
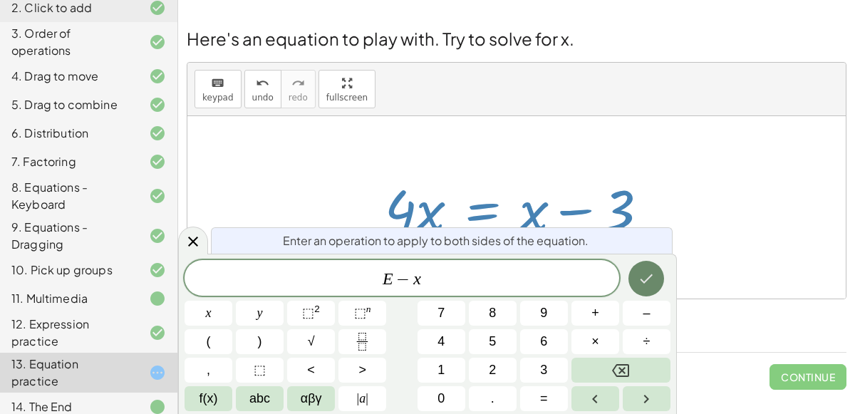
click at [656, 278] on button "Done" at bounding box center [646, 279] width 36 height 36
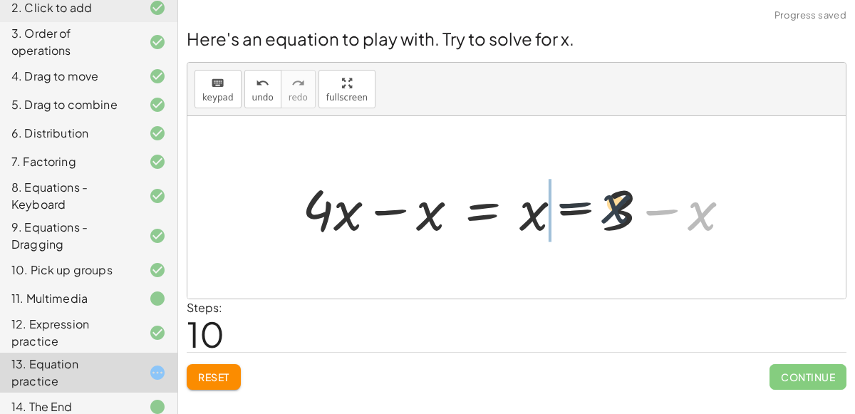
drag, startPoint x: 689, startPoint y: 208, endPoint x: 572, endPoint y: 208, distance: 117.5
click at [572, 208] on div at bounding box center [522, 207] width 454 height 73
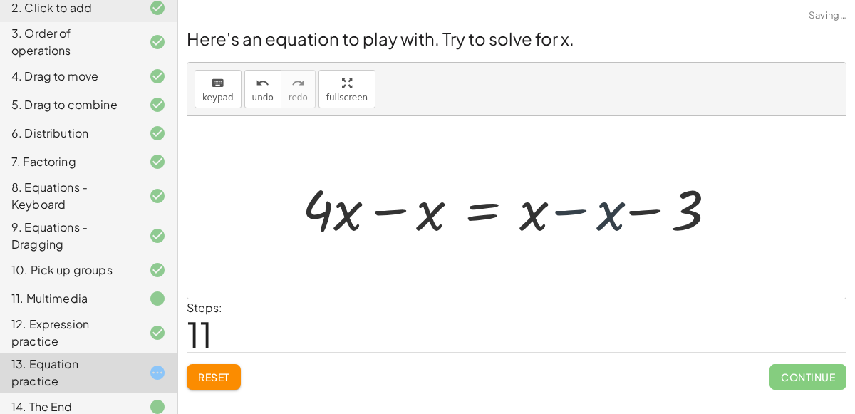
click at [556, 211] on div at bounding box center [522, 207] width 454 height 73
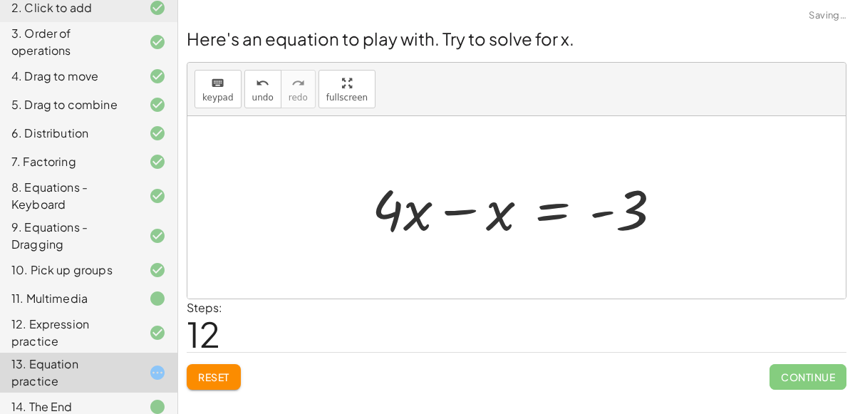
click at [456, 204] on div at bounding box center [522, 207] width 315 height 73
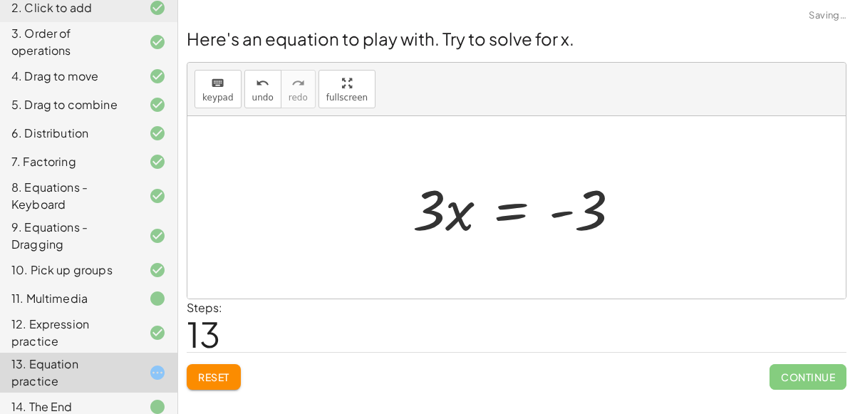
click at [514, 209] on div at bounding box center [522, 207] width 234 height 73
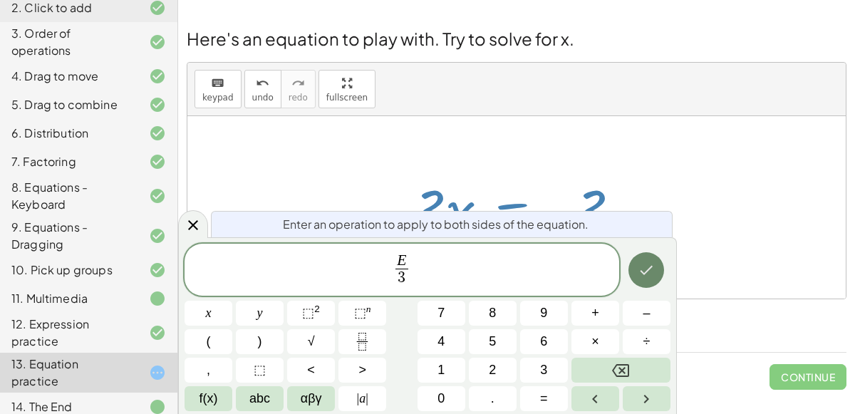
click at [647, 261] on icon "Done" at bounding box center [645, 269] width 17 height 17
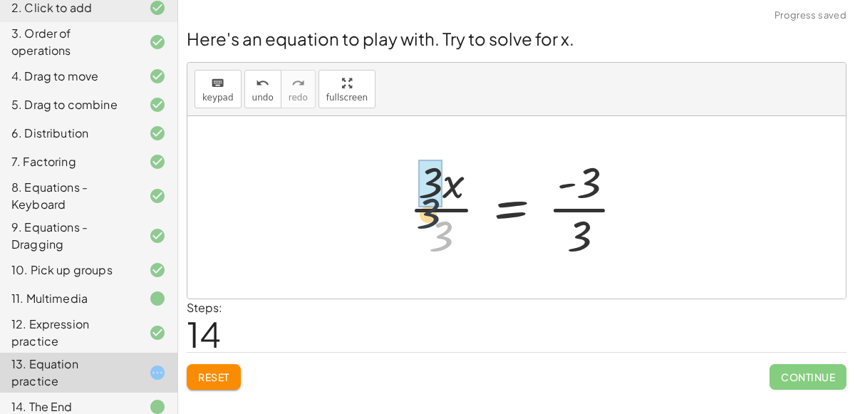
drag, startPoint x: 446, startPoint y: 228, endPoint x: 421, endPoint y: 178, distance: 55.7
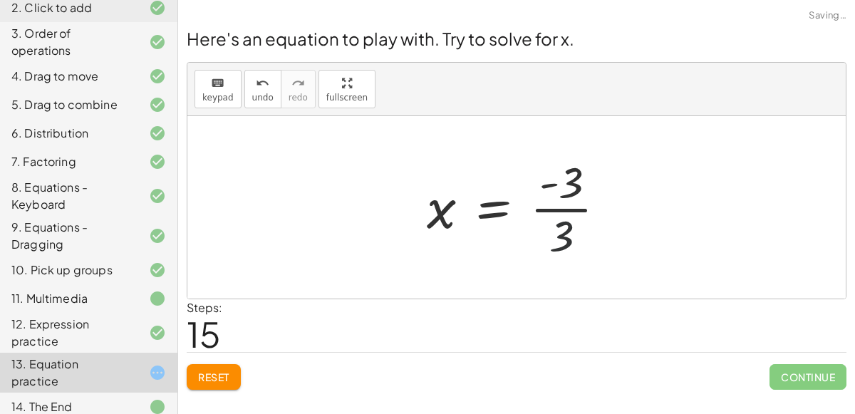
click at [580, 231] on div at bounding box center [521, 207] width 205 height 110
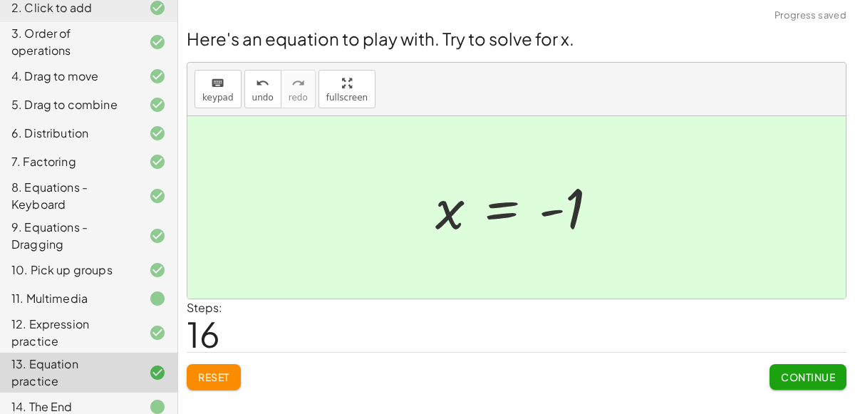
click at [820, 366] on button "Continue" at bounding box center [807, 377] width 77 height 26
